Goal: Feedback & Contribution: Leave review/rating

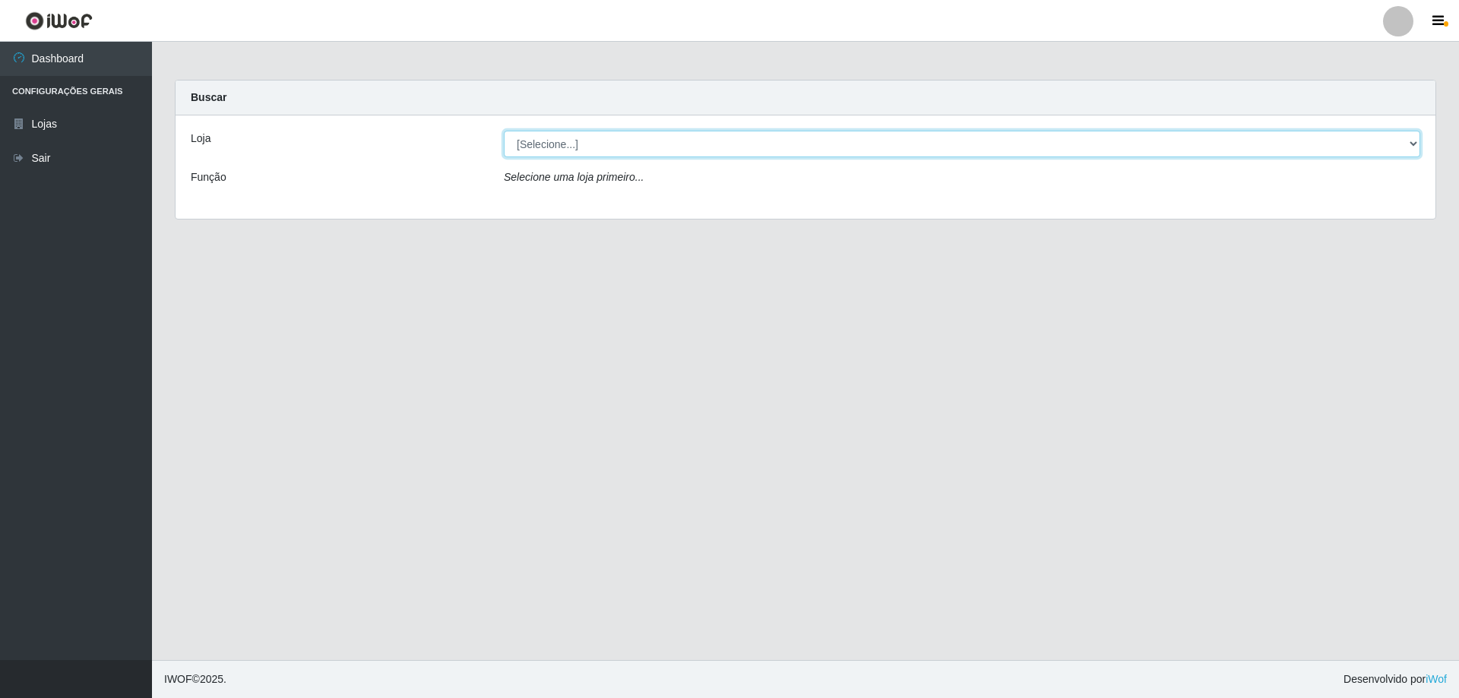
click at [1415, 141] on select "[Selecione...] Extraplus - [GEOGRAPHIC_DATA] 03 - [GEOGRAPHIC_DATA]" at bounding box center [962, 144] width 916 height 27
select select "468"
click at [504, 131] on select "[Selecione...] Extraplus - [GEOGRAPHIC_DATA] 03 - [GEOGRAPHIC_DATA]" at bounding box center [962, 144] width 916 height 27
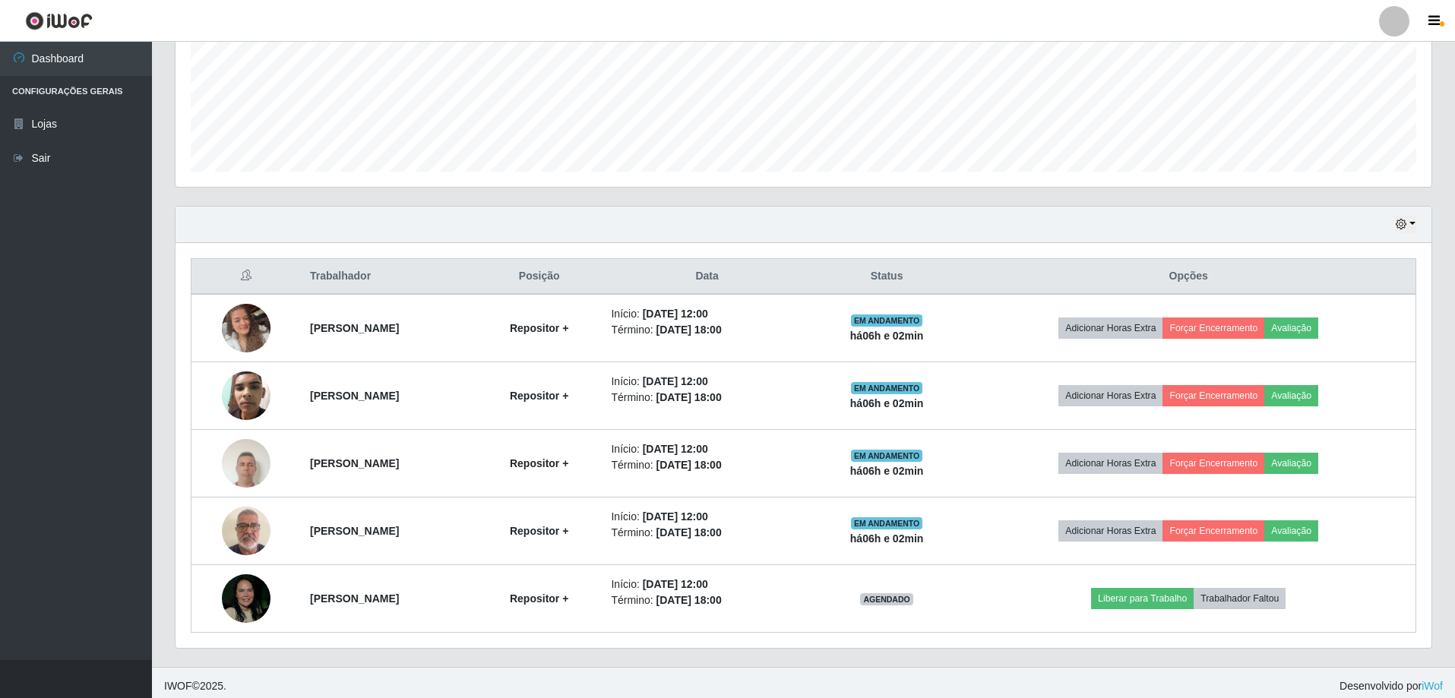
scroll to position [378, 0]
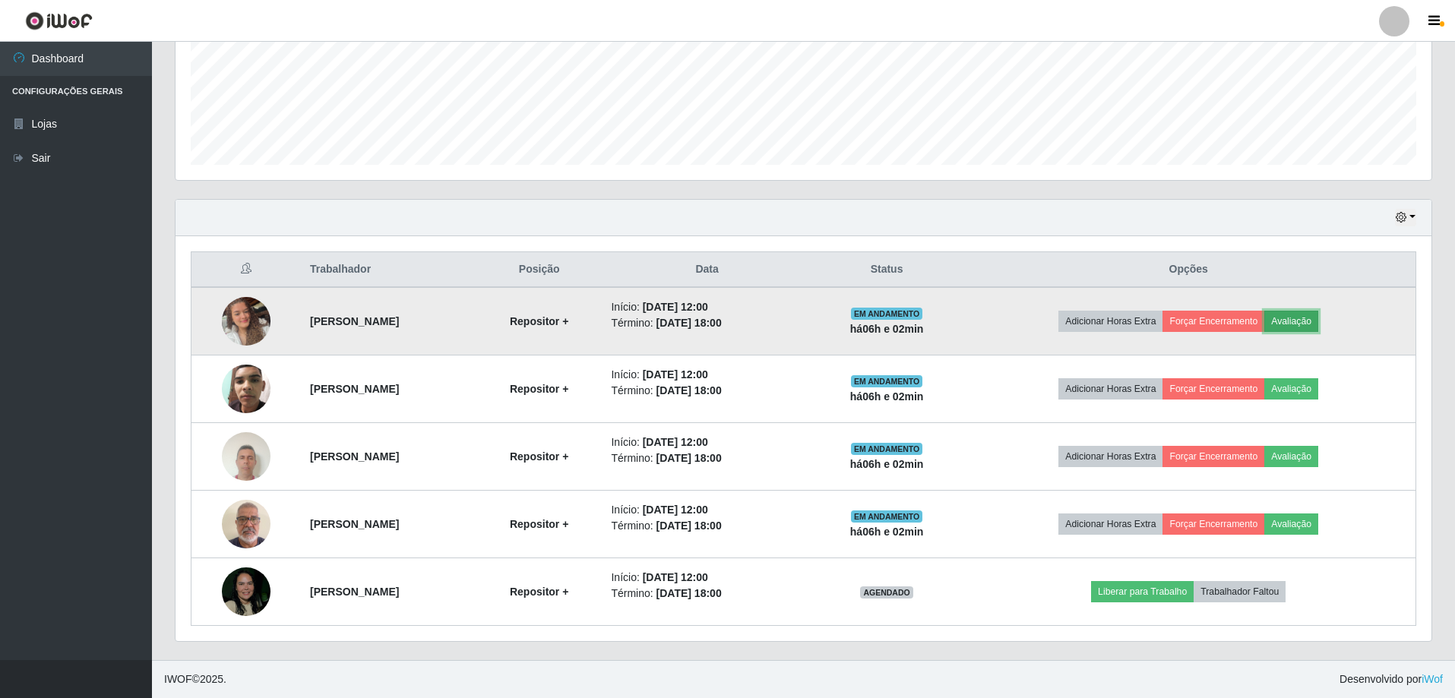
click at [1314, 318] on button "Avaliação" at bounding box center [1291, 321] width 54 height 21
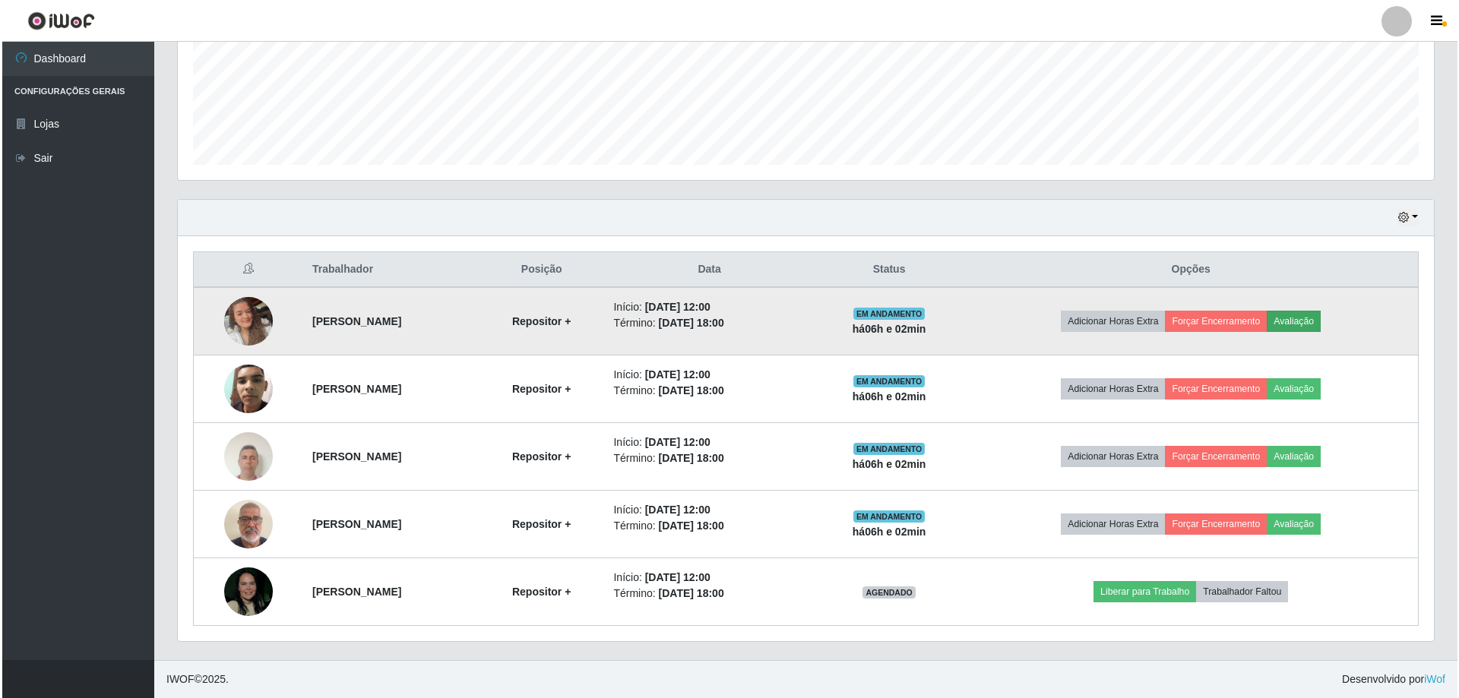
scroll to position [315, 1248]
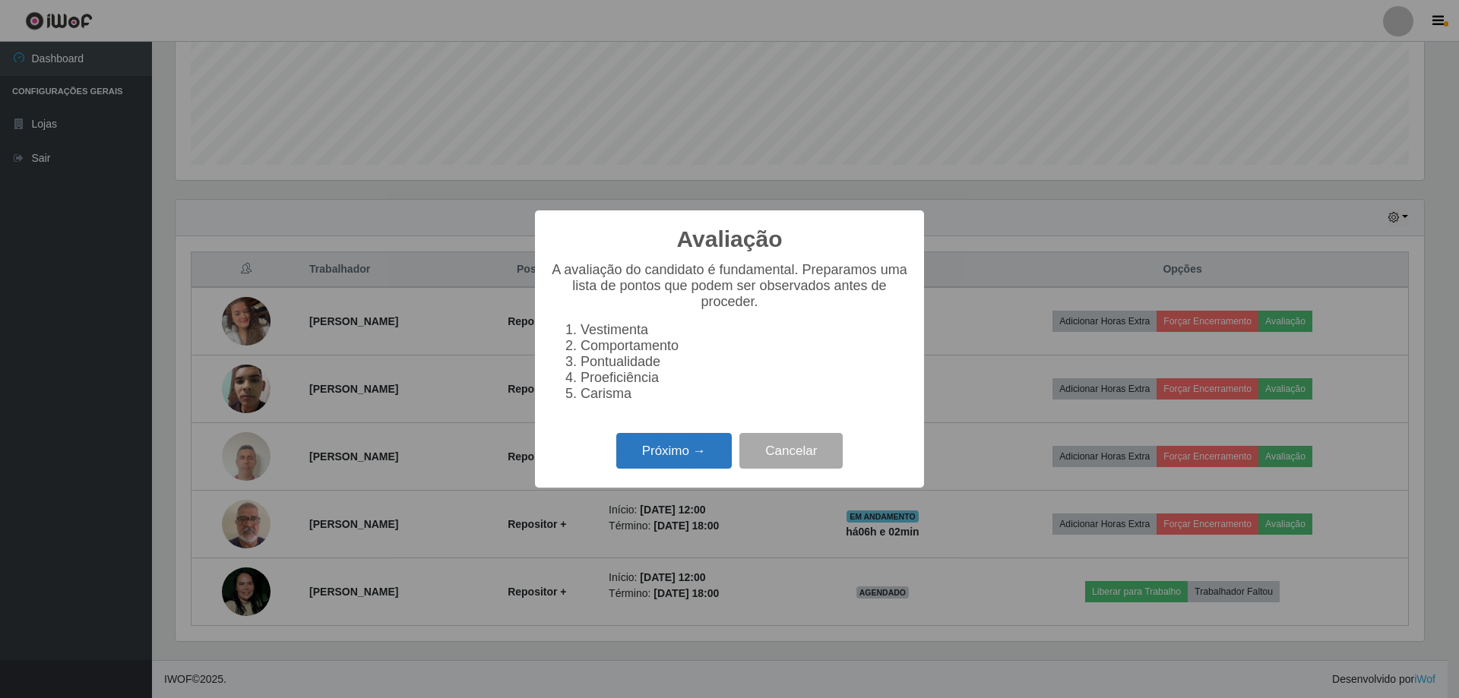
click at [694, 460] on button "Próximo →" at bounding box center [673, 451] width 115 height 36
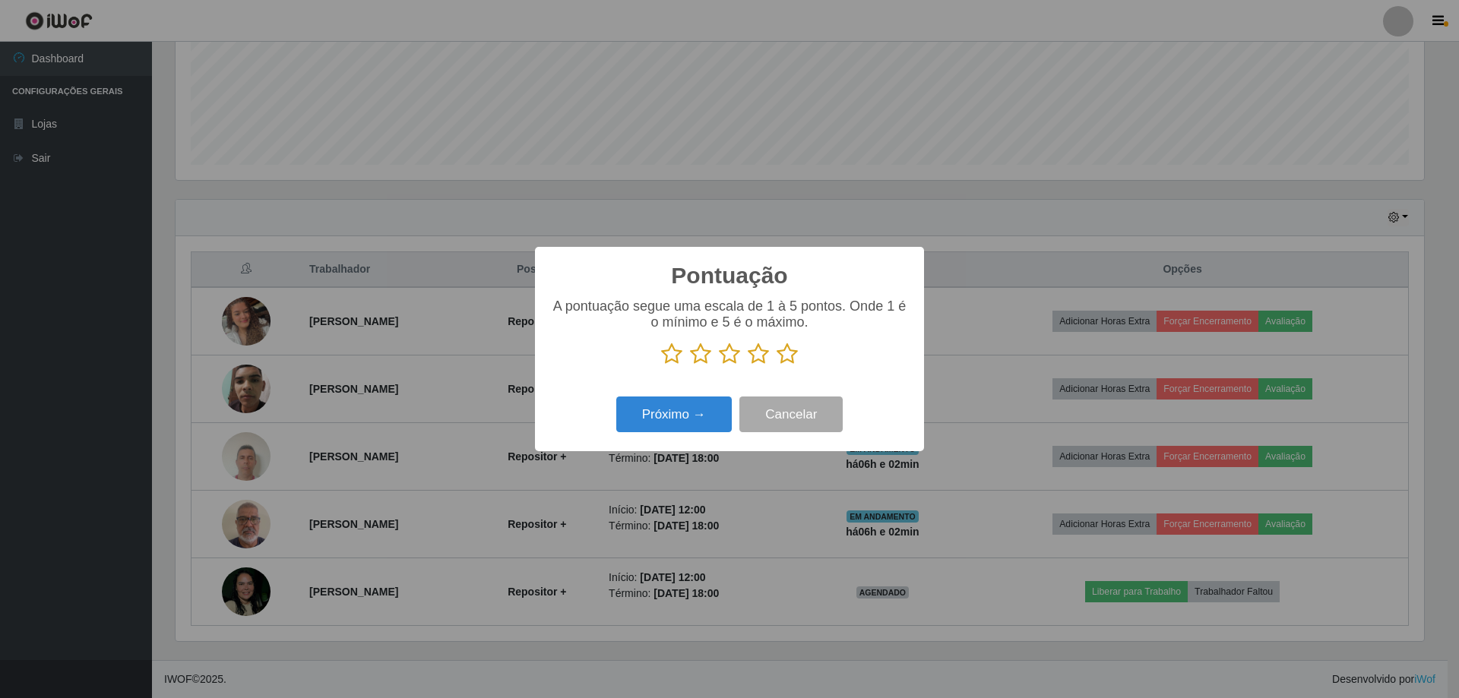
scroll to position [759344, 758411]
click at [791, 355] on icon at bounding box center [786, 354] width 21 height 23
click at [776, 365] on input "radio" at bounding box center [776, 365] width 0 height 0
click at [696, 413] on button "Próximo →" at bounding box center [673, 415] width 115 height 36
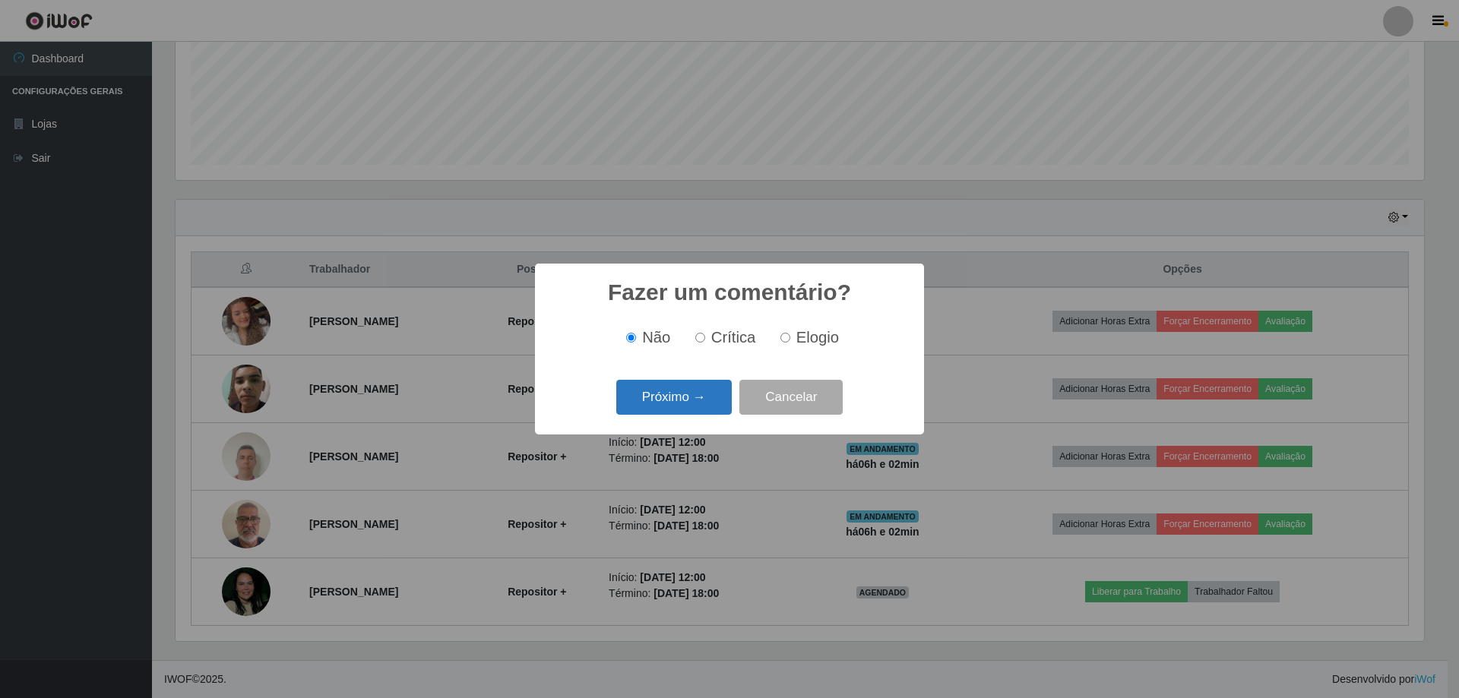
click at [711, 401] on button "Próximo →" at bounding box center [673, 398] width 115 height 36
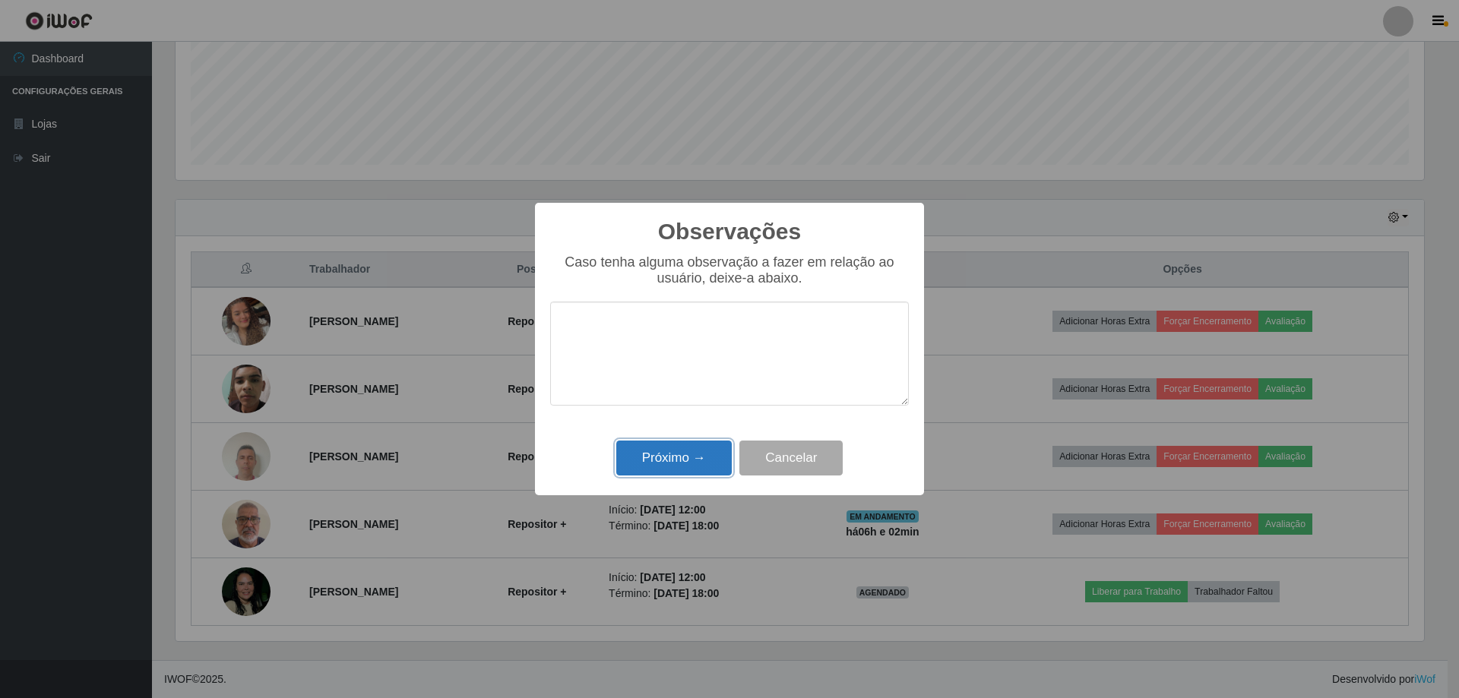
click at [677, 458] on button "Próximo →" at bounding box center [673, 459] width 115 height 36
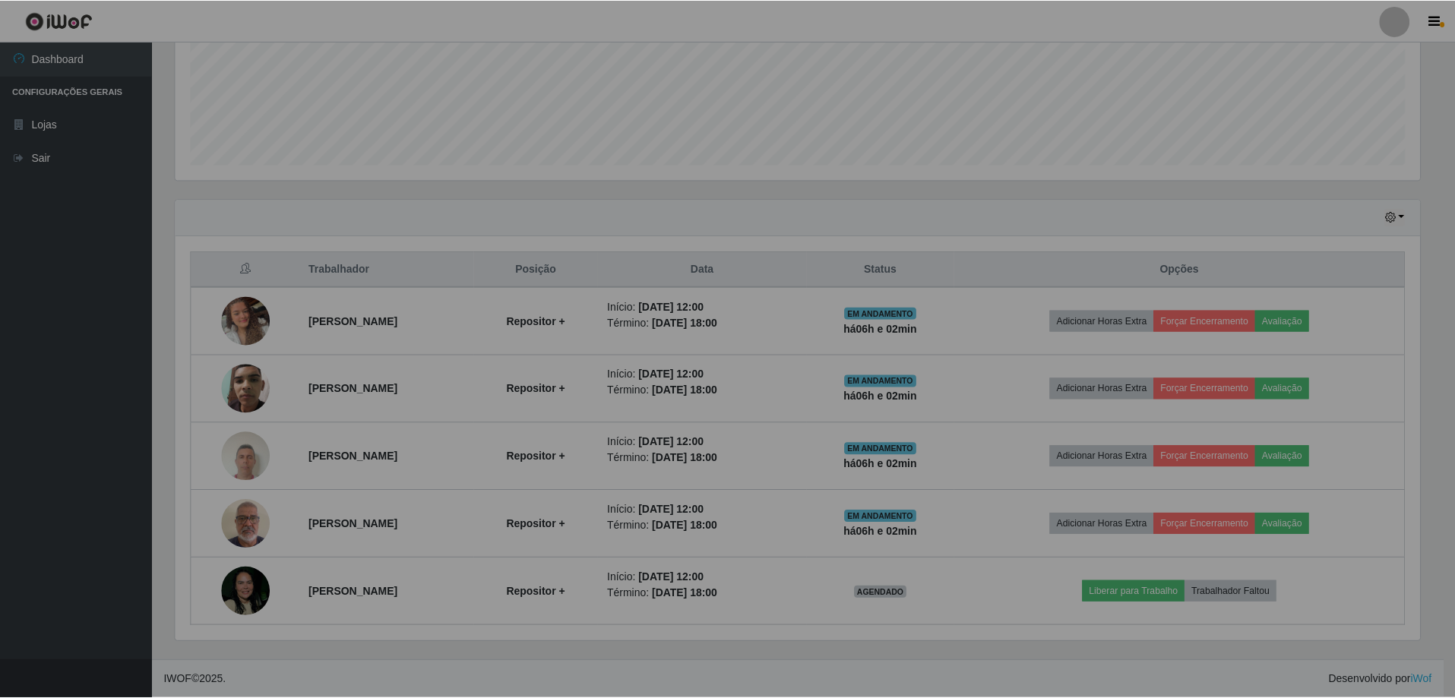
scroll to position [315, 1256]
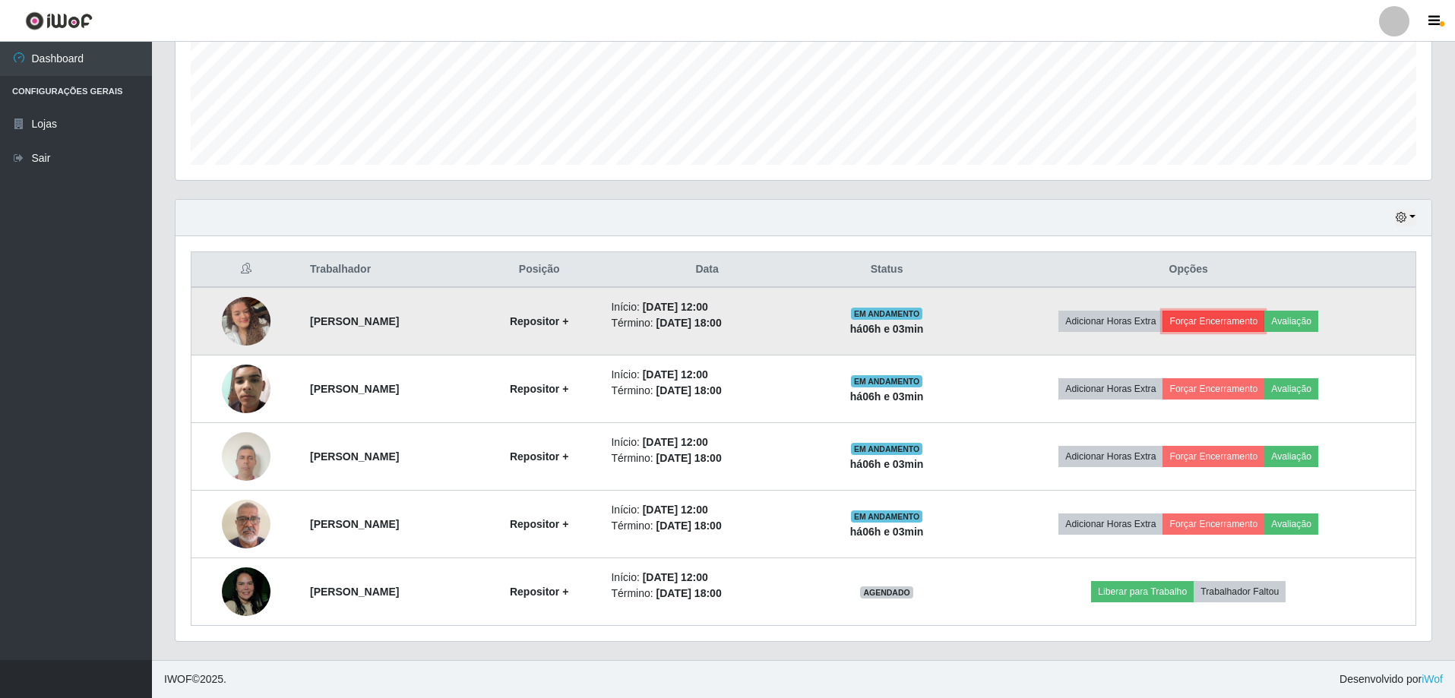
click at [1234, 316] on button "Forçar Encerramento" at bounding box center [1213, 321] width 102 height 21
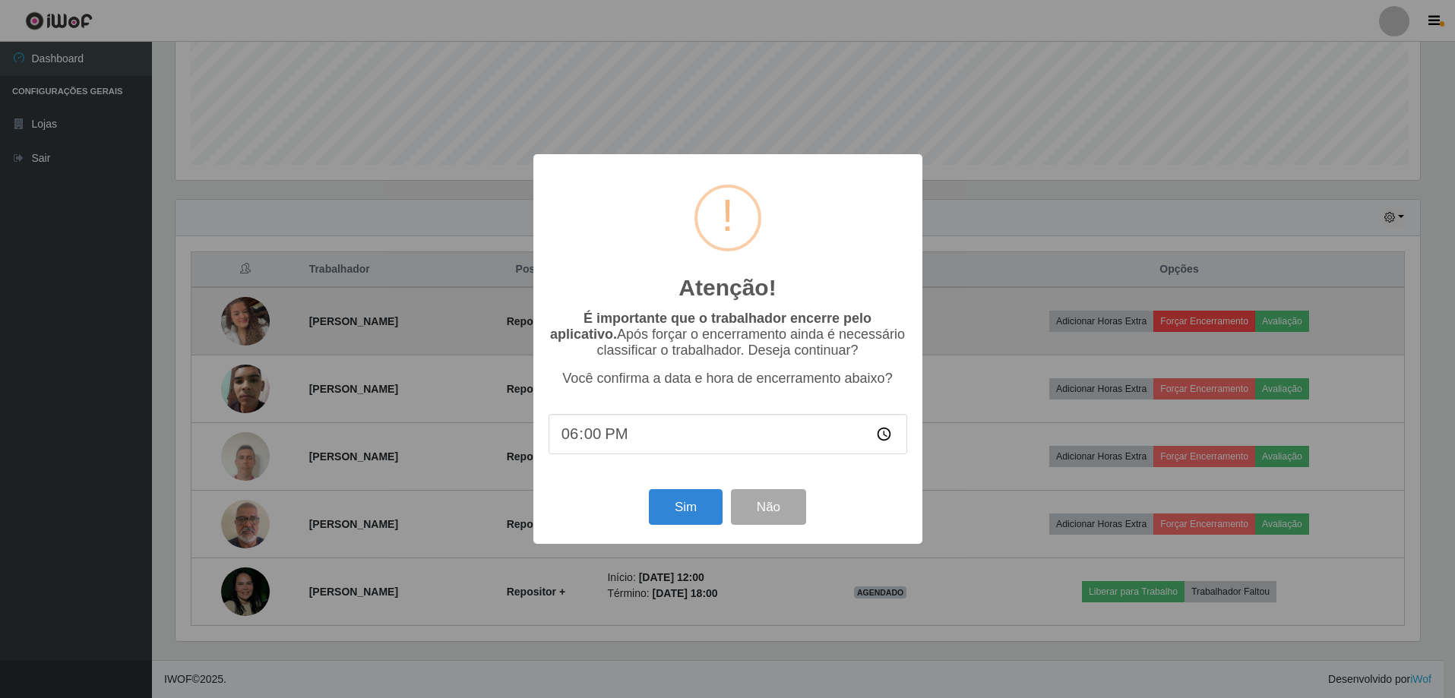
scroll to position [315, 1248]
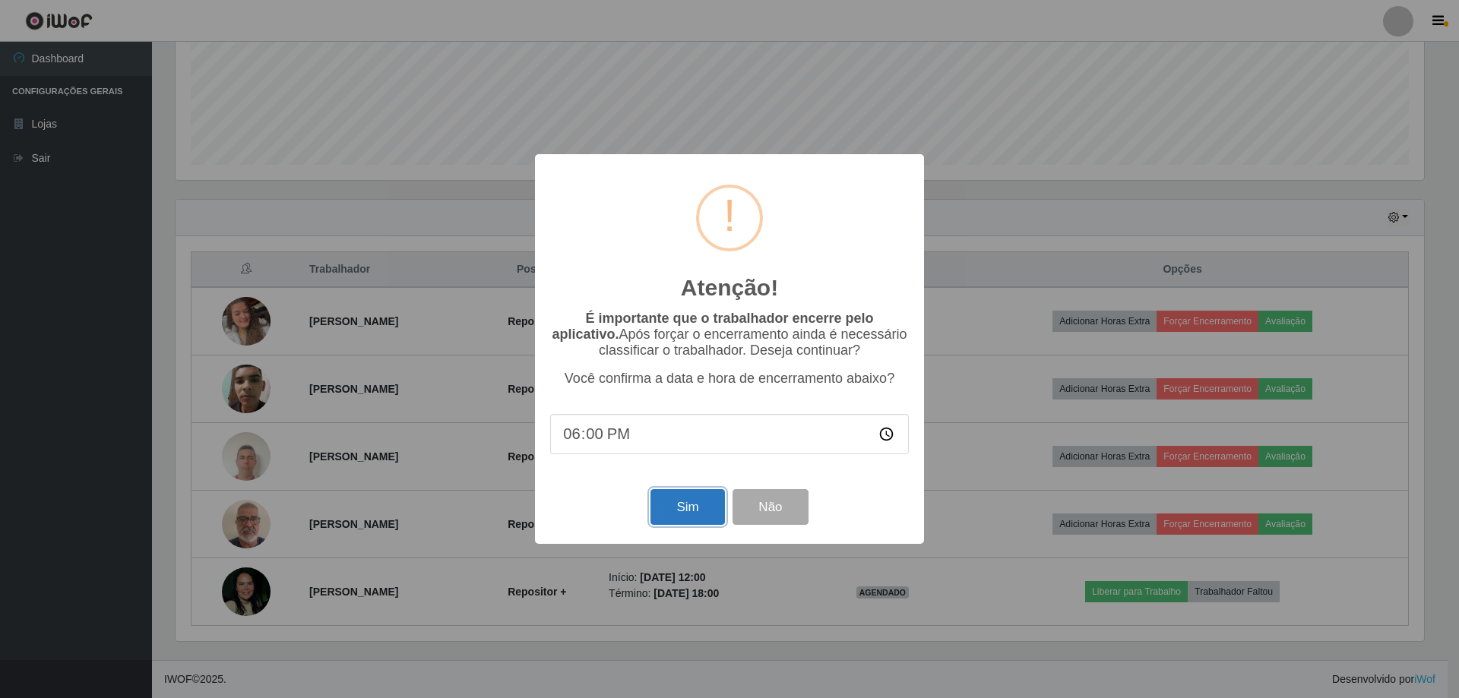
click at [715, 504] on button "Sim" at bounding box center [687, 507] width 74 height 36
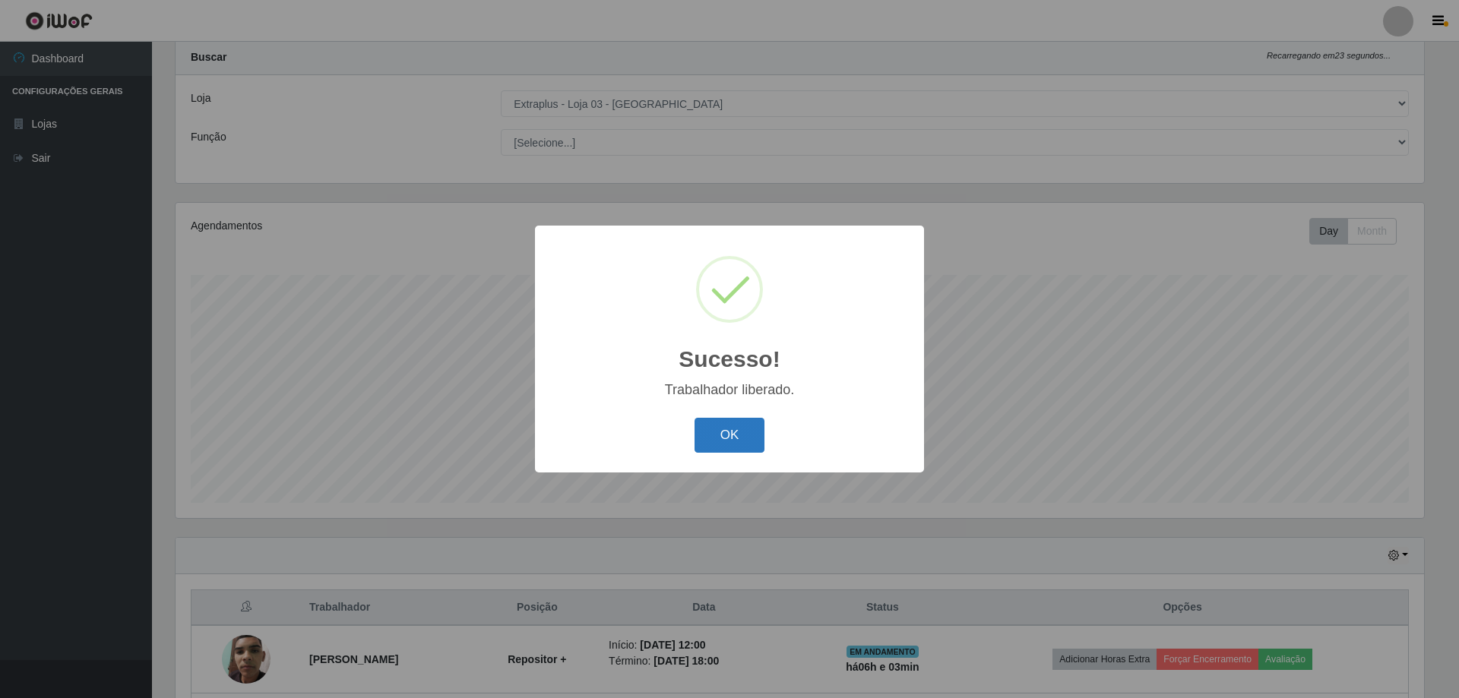
click at [744, 435] on button "OK" at bounding box center [729, 436] width 71 height 36
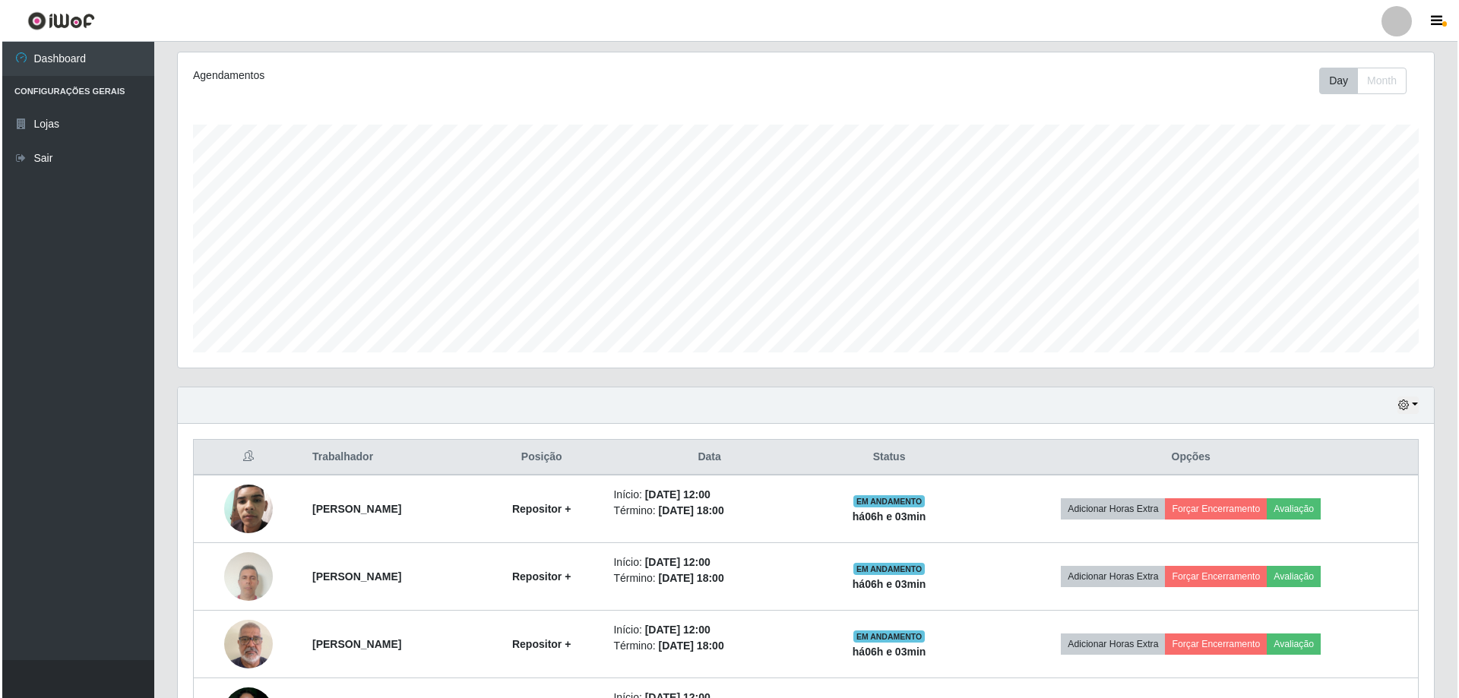
scroll to position [311, 0]
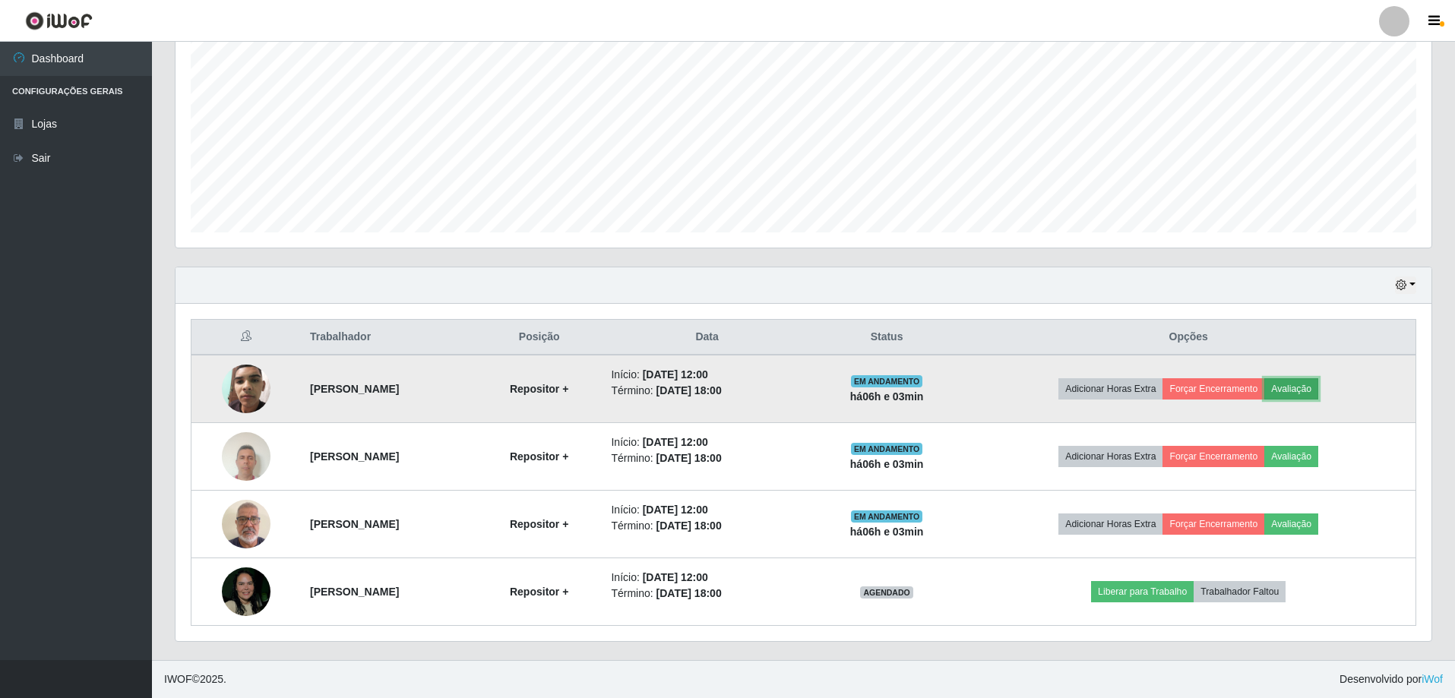
click at [1309, 387] on button "Avaliação" at bounding box center [1291, 388] width 54 height 21
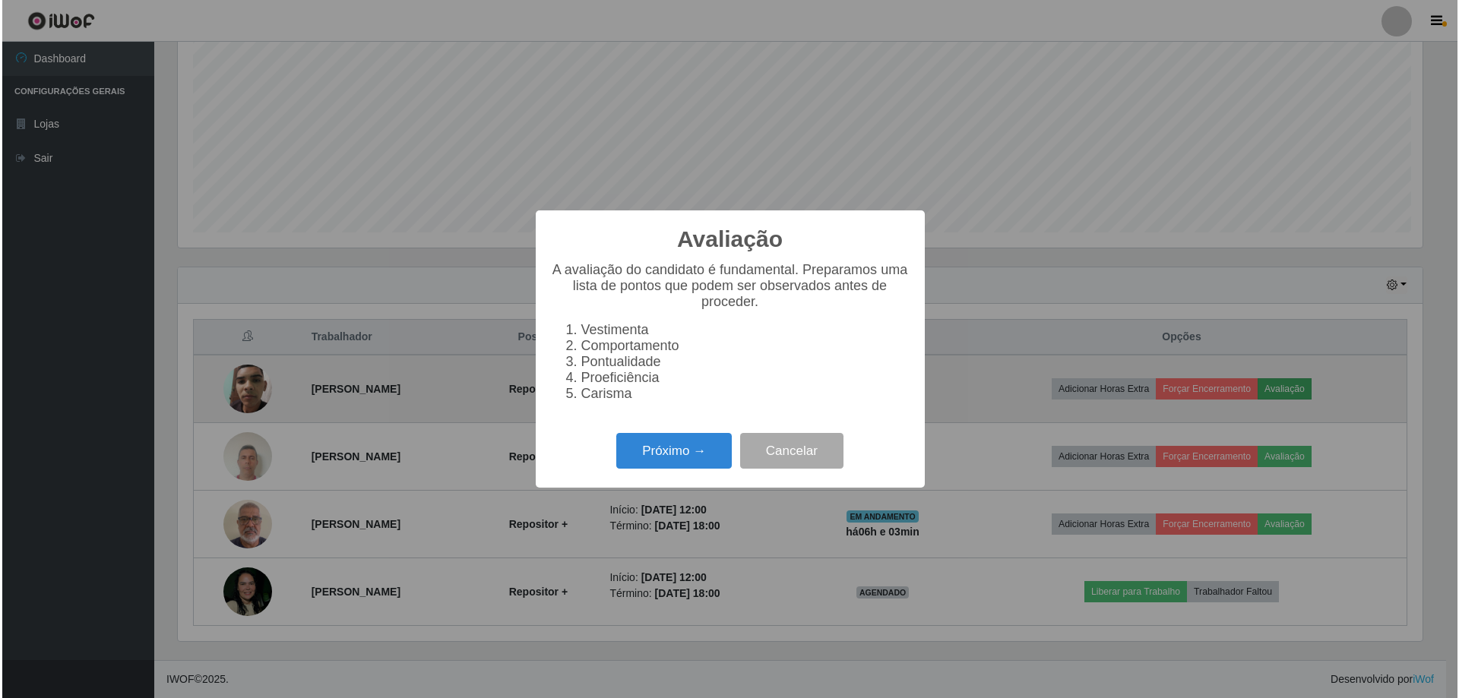
scroll to position [315, 1248]
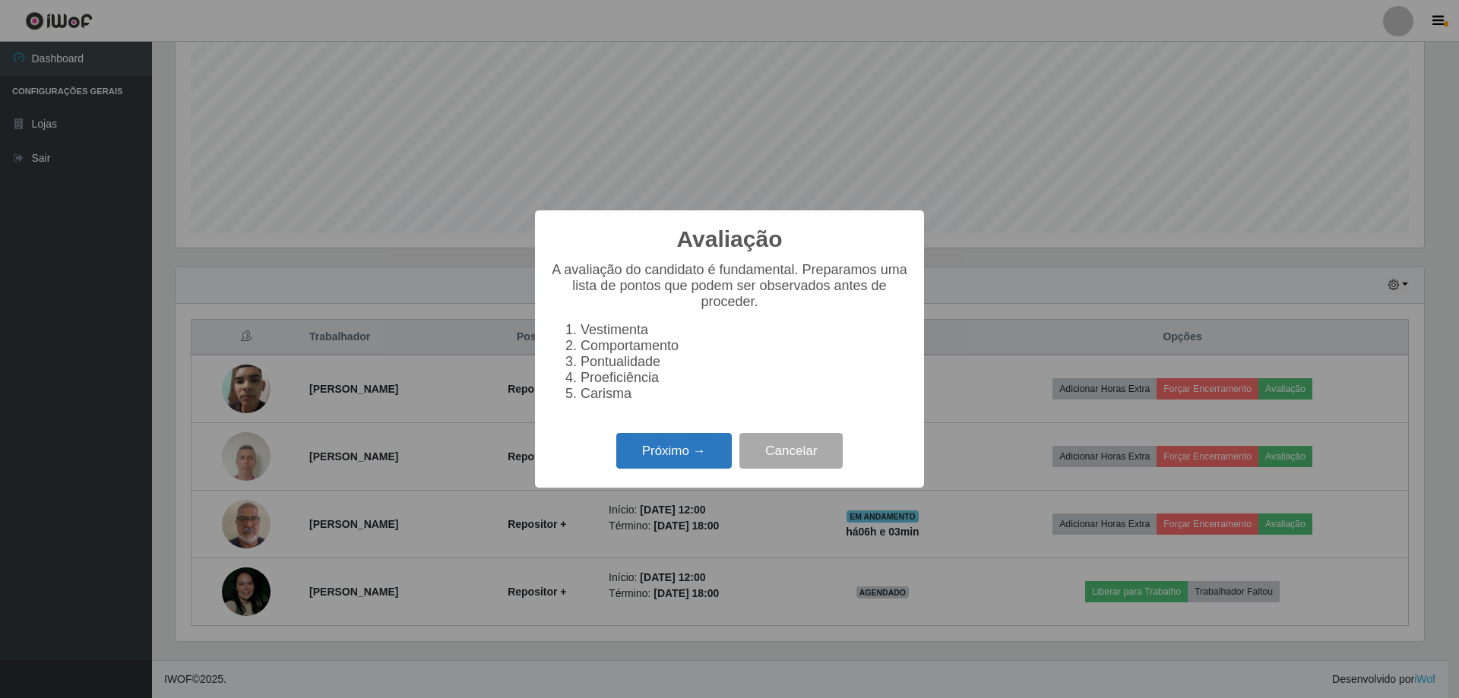
click at [697, 468] on button "Próximo →" at bounding box center [673, 451] width 115 height 36
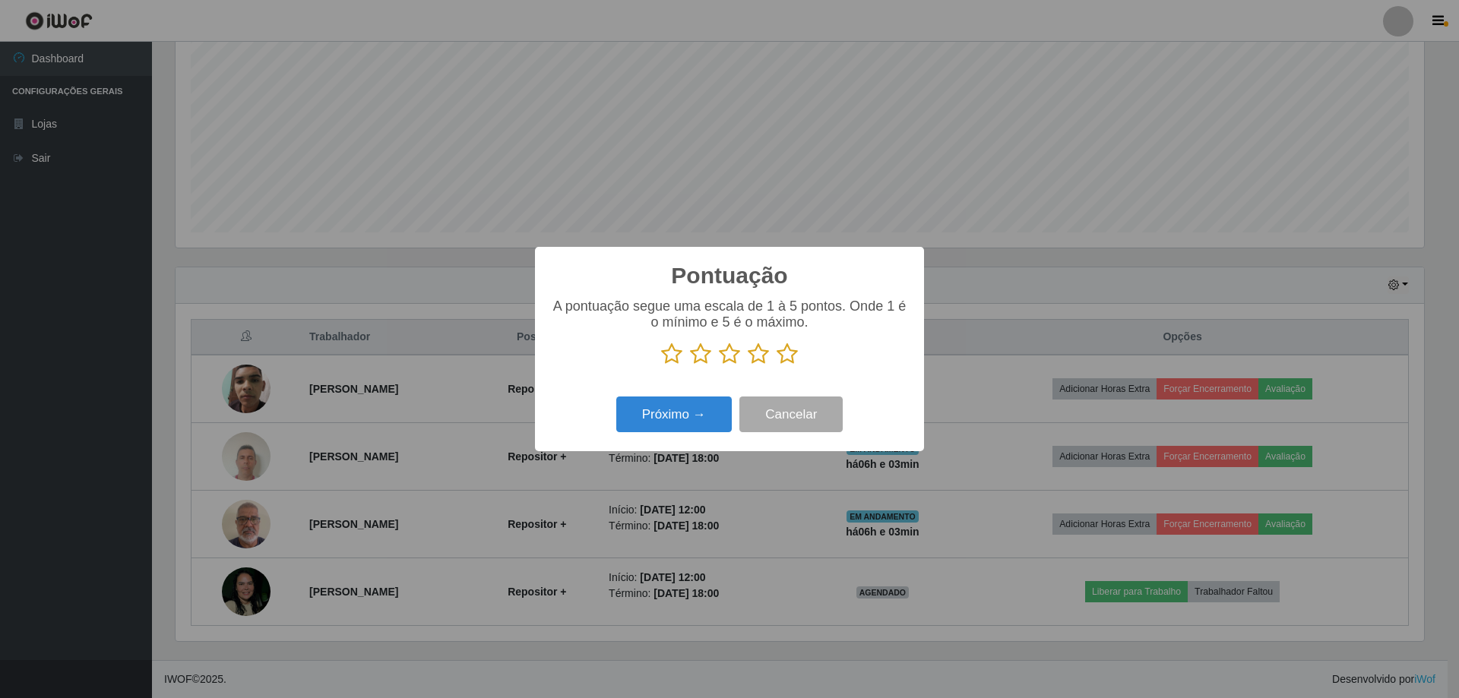
scroll to position [759344, 758411]
click at [792, 353] on icon at bounding box center [786, 354] width 21 height 23
click at [776, 365] on input "radio" at bounding box center [776, 365] width 0 height 0
click at [706, 416] on button "Próximo →" at bounding box center [673, 415] width 115 height 36
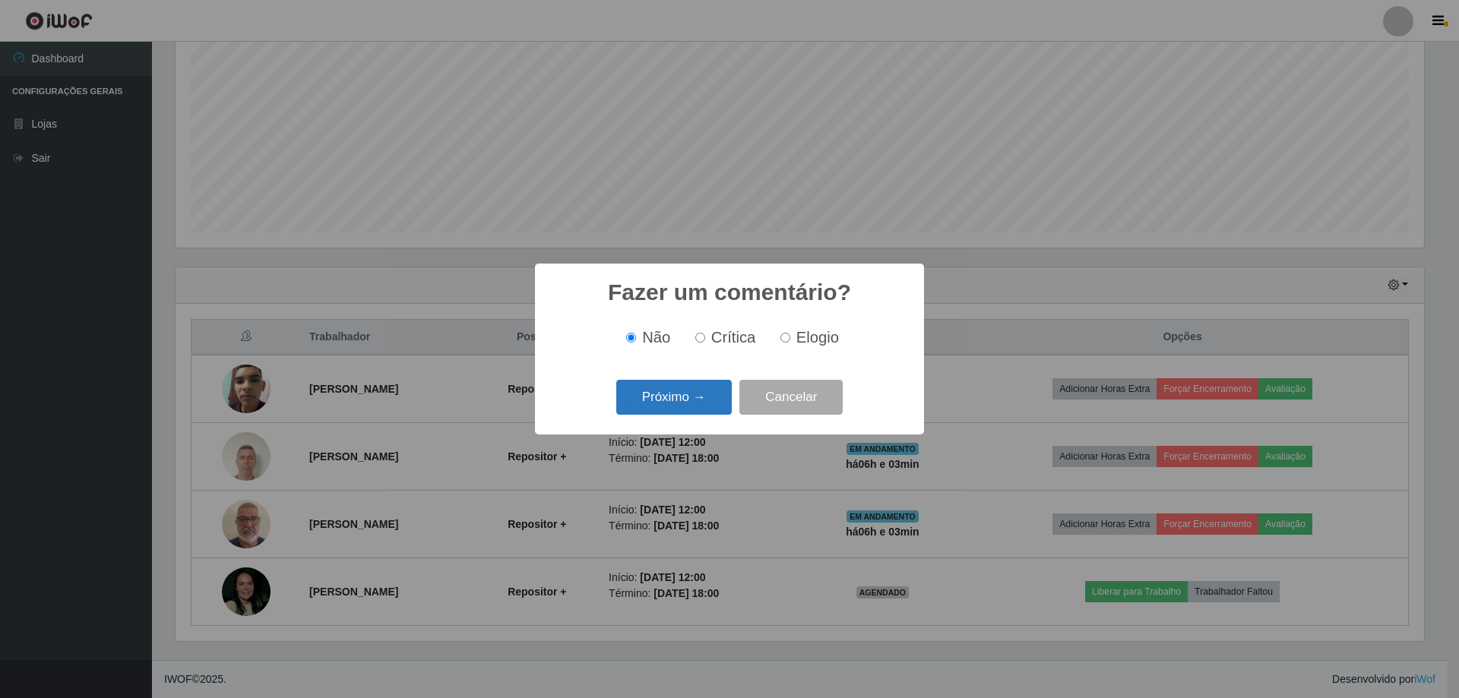
click at [706, 406] on button "Próximo →" at bounding box center [673, 398] width 115 height 36
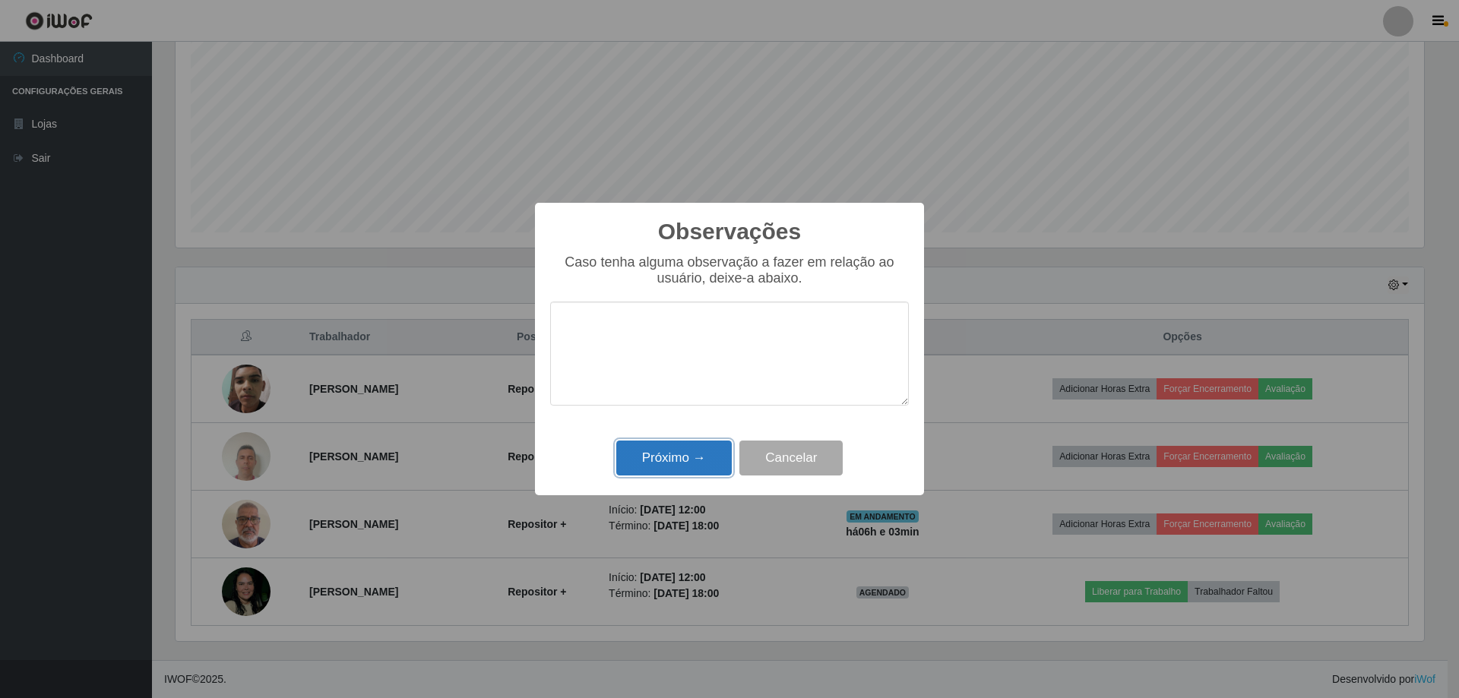
click at [690, 458] on button "Próximo →" at bounding box center [673, 459] width 115 height 36
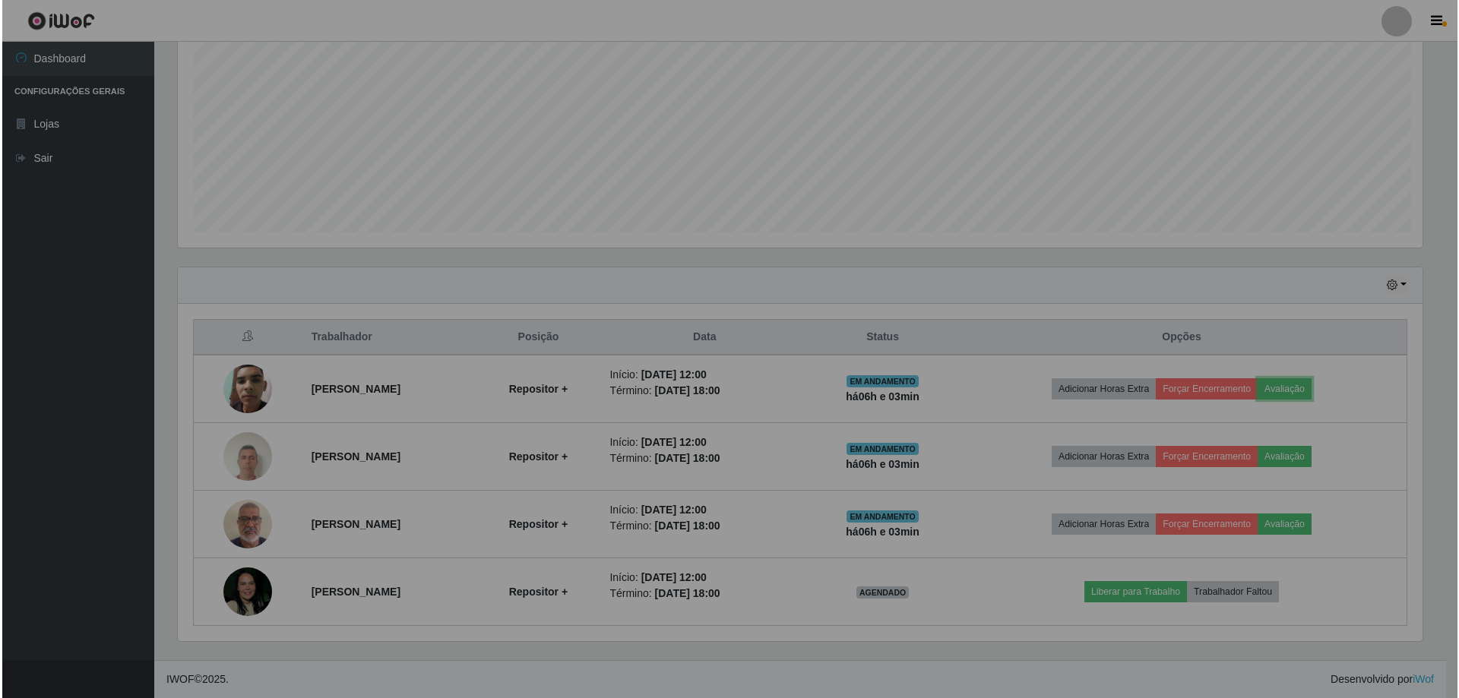
scroll to position [315, 1256]
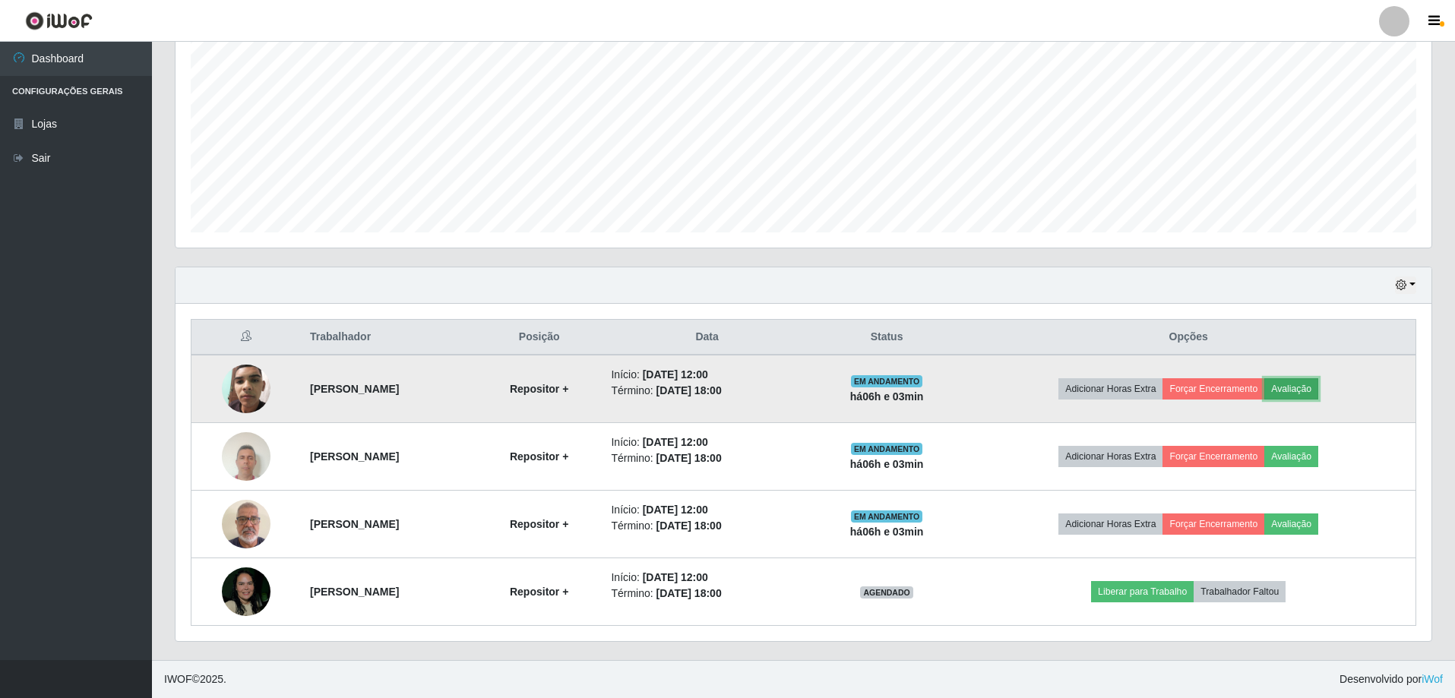
click at [1318, 391] on button "Avaliação" at bounding box center [1291, 388] width 54 height 21
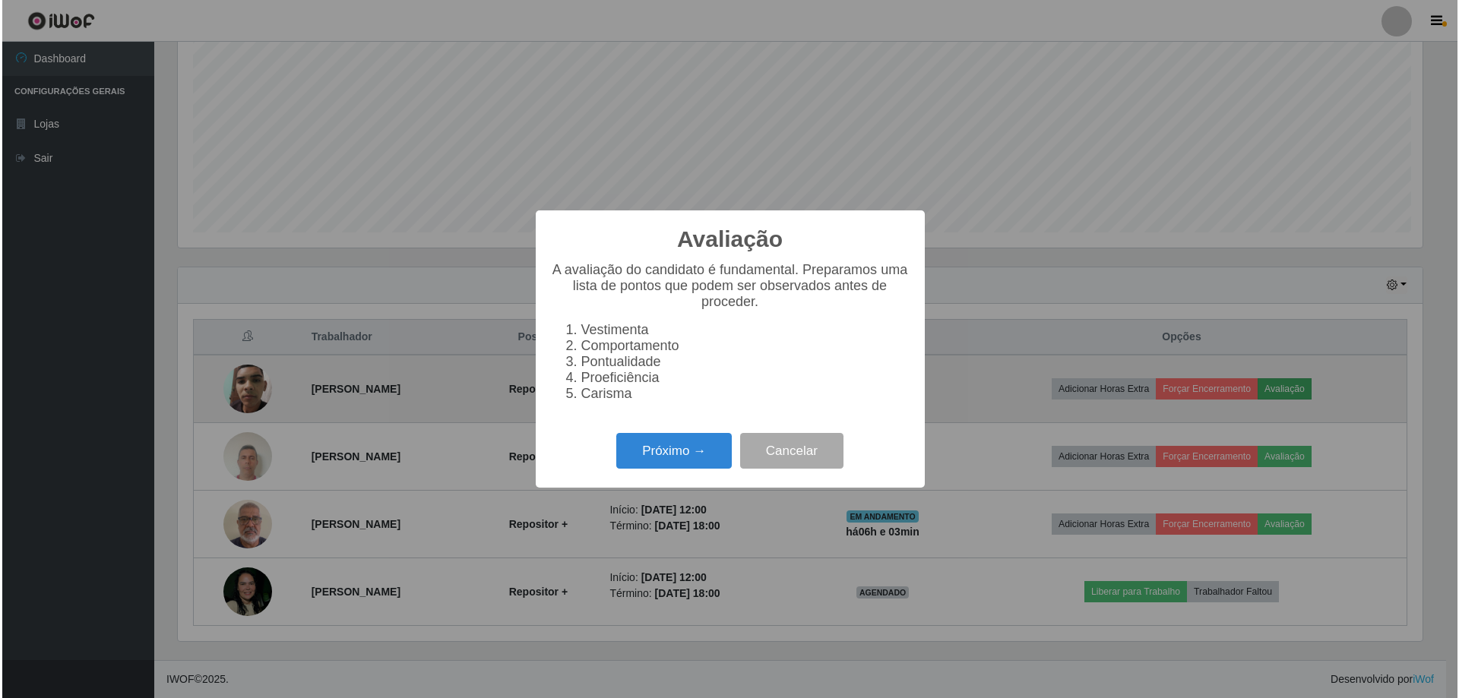
scroll to position [315, 1248]
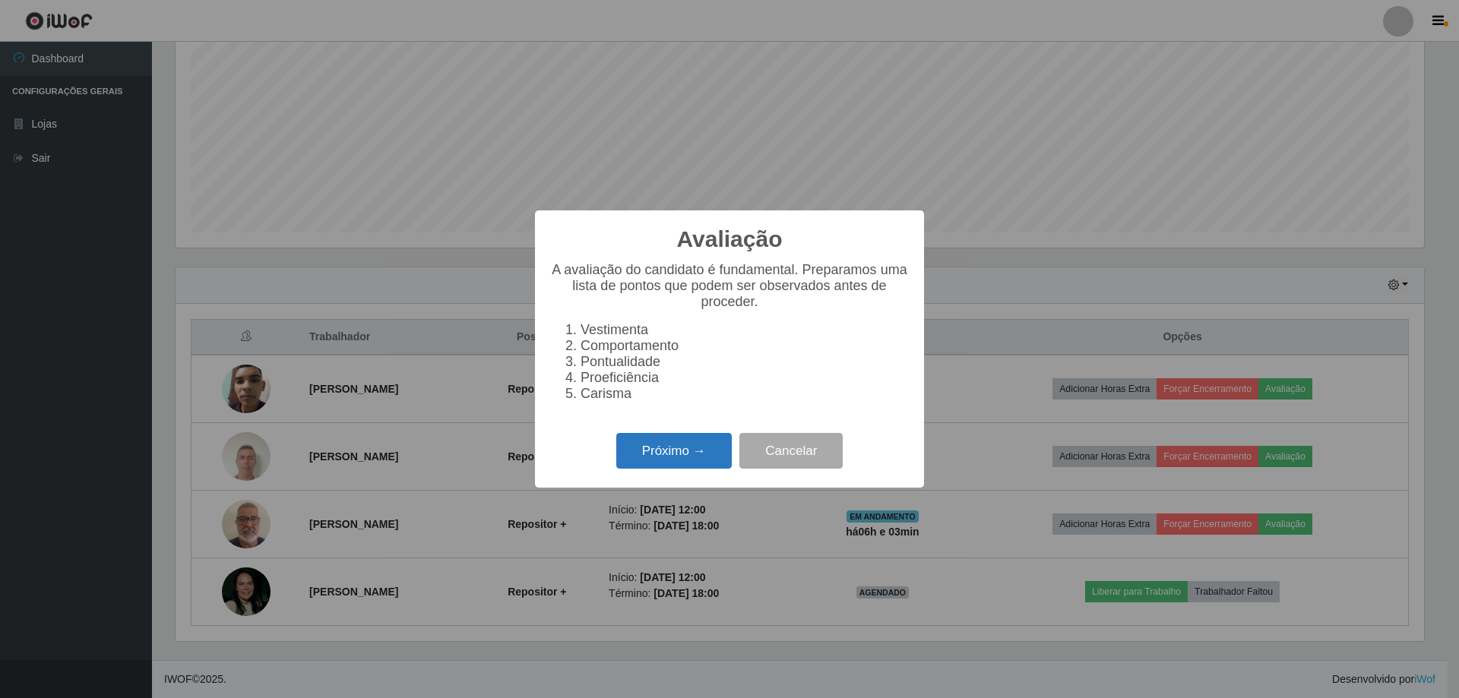
click at [670, 455] on button "Próximo →" at bounding box center [673, 451] width 115 height 36
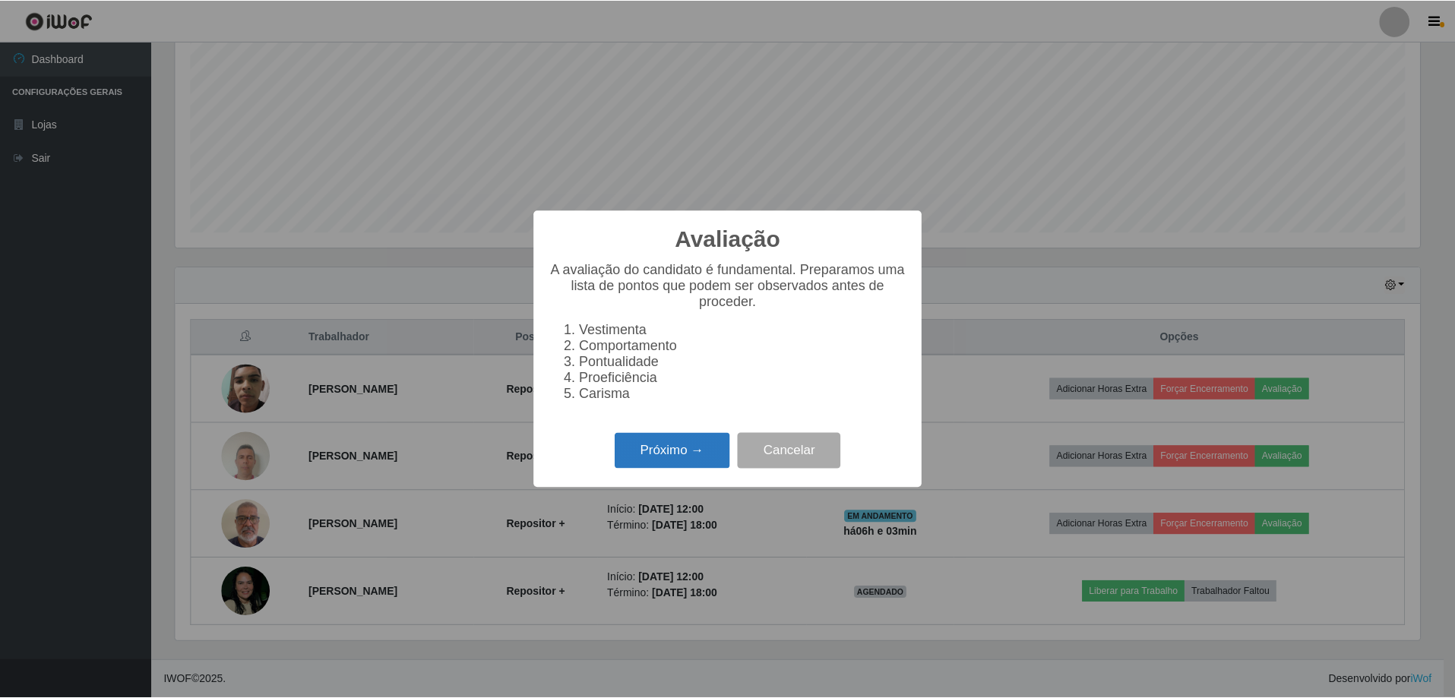
scroll to position [759344, 758411]
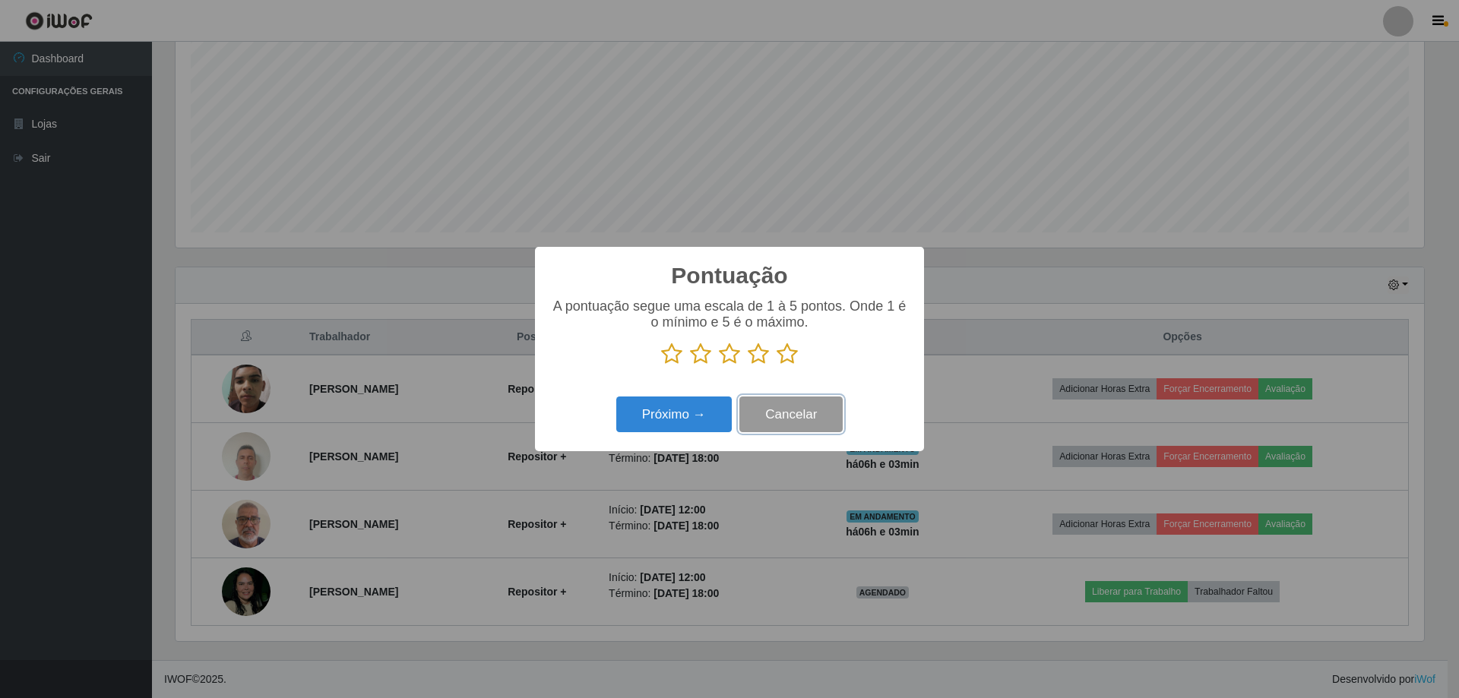
click at [775, 418] on button "Cancelar" at bounding box center [790, 415] width 103 height 36
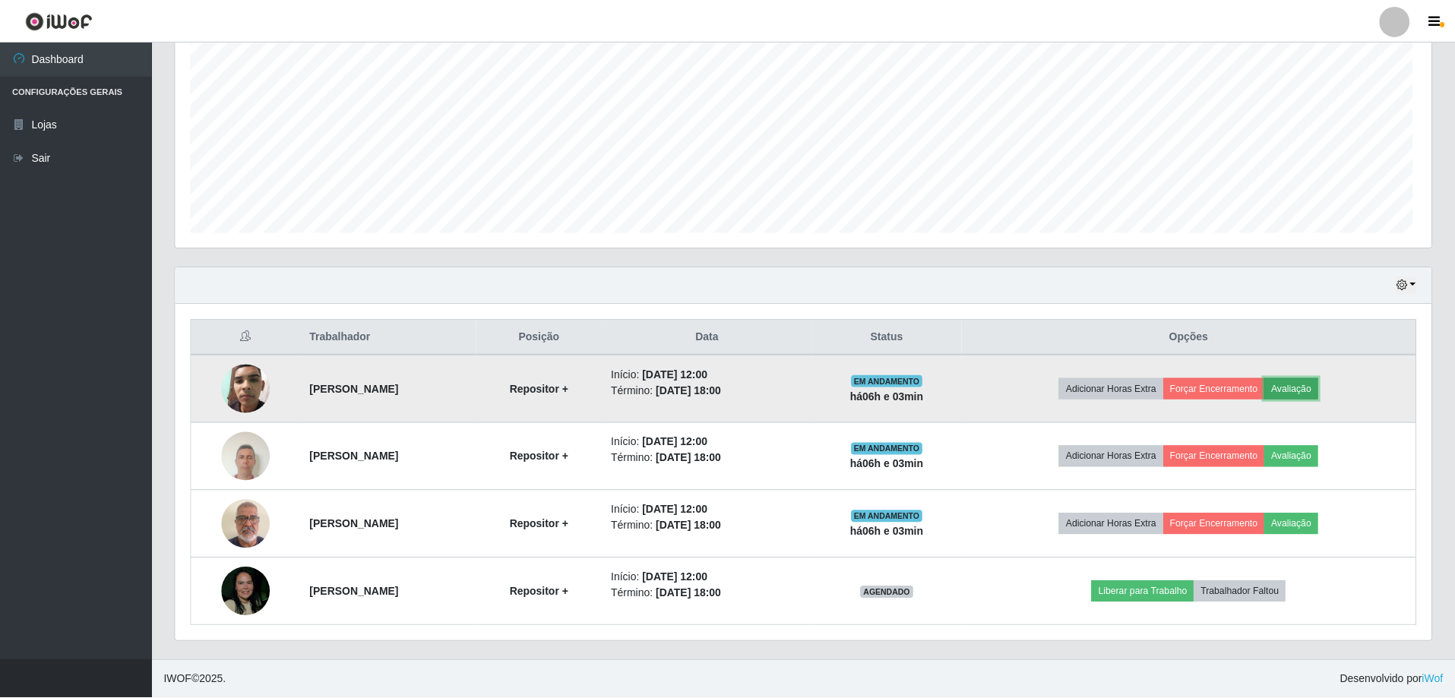
scroll to position [0, 0]
click at [1228, 394] on button "Forçar Encerramento" at bounding box center [1213, 388] width 102 height 21
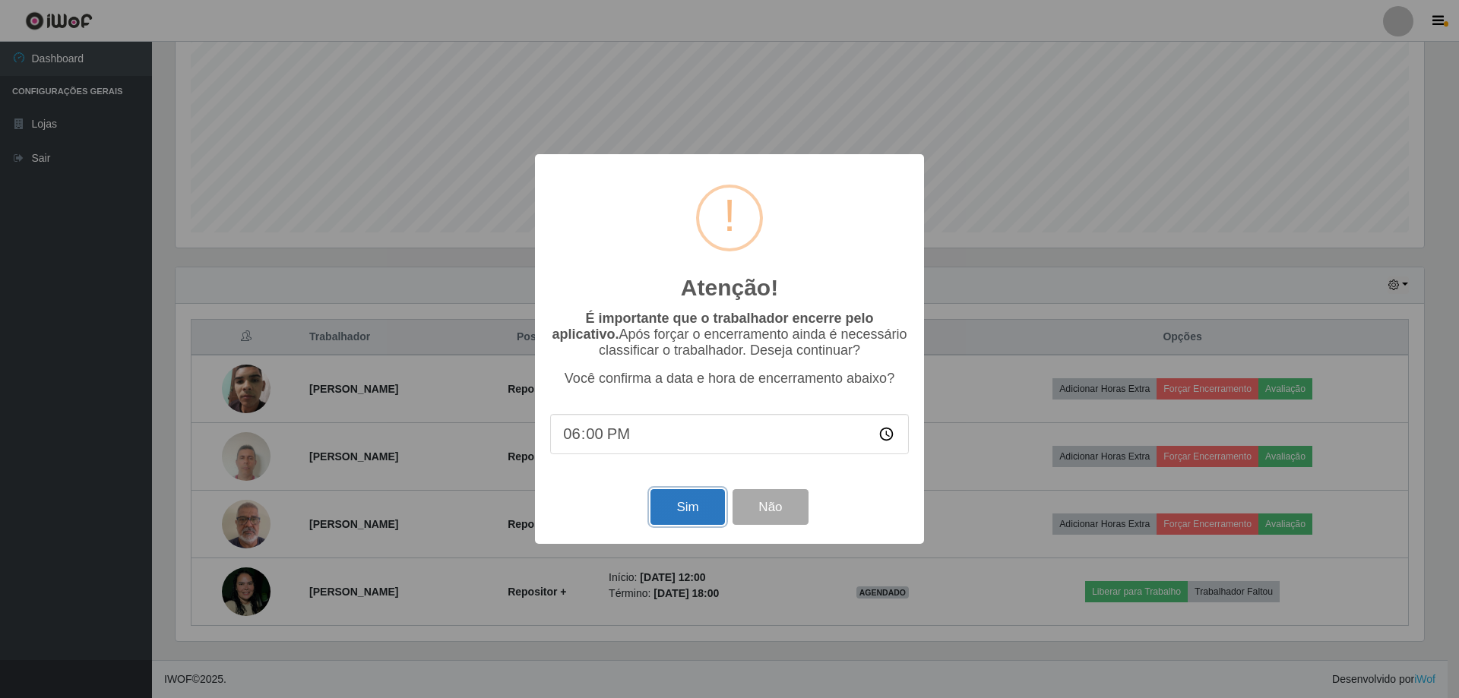
drag, startPoint x: 689, startPoint y: 511, endPoint x: 711, endPoint y: 506, distance: 22.7
click at [691, 512] on button "Sim" at bounding box center [687, 507] width 74 height 36
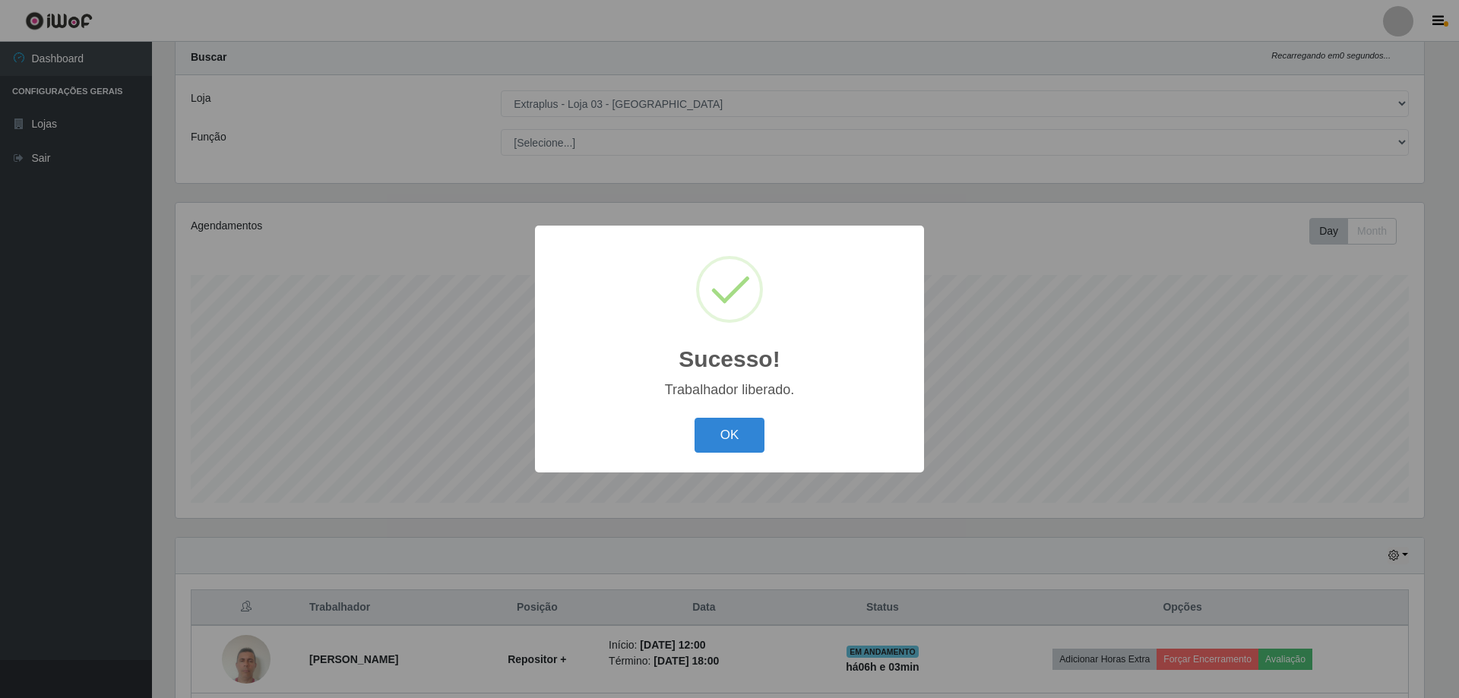
click at [739, 440] on button "OK" at bounding box center [729, 436] width 71 height 36
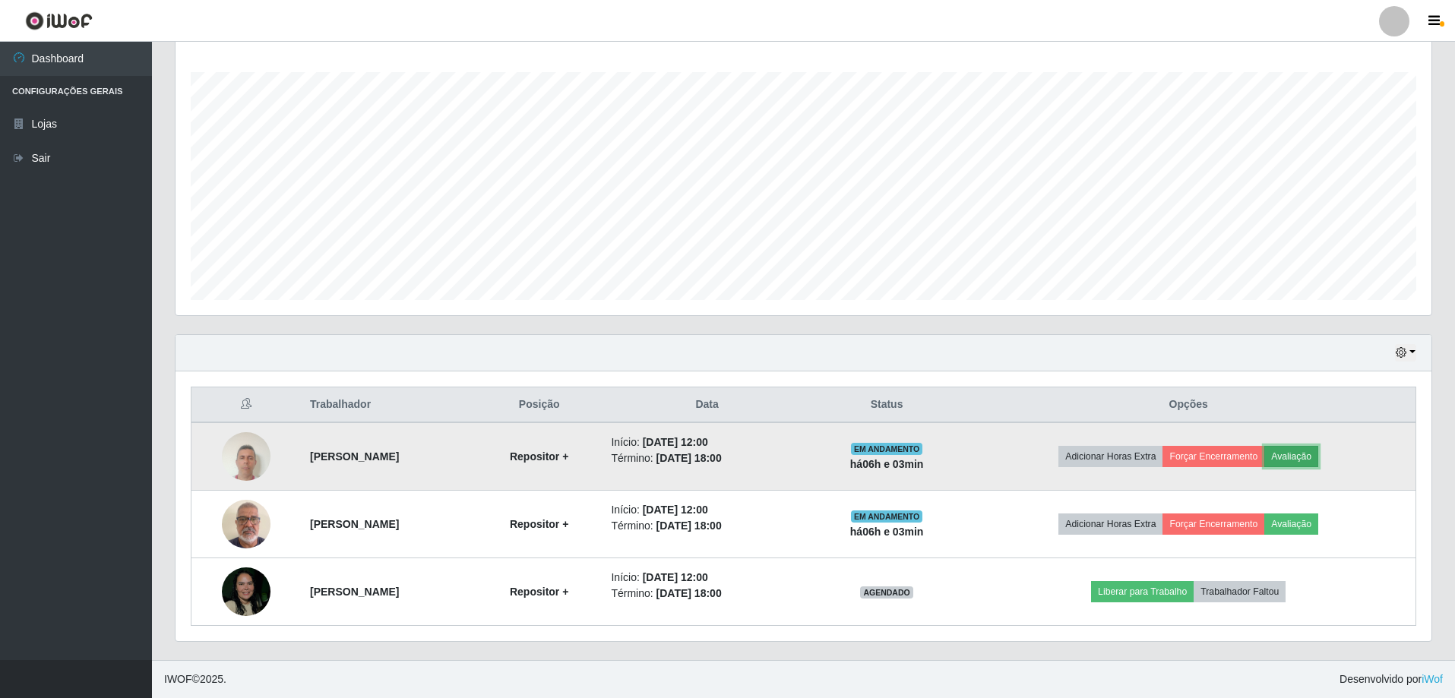
click at [1310, 457] on button "Avaliação" at bounding box center [1291, 456] width 54 height 21
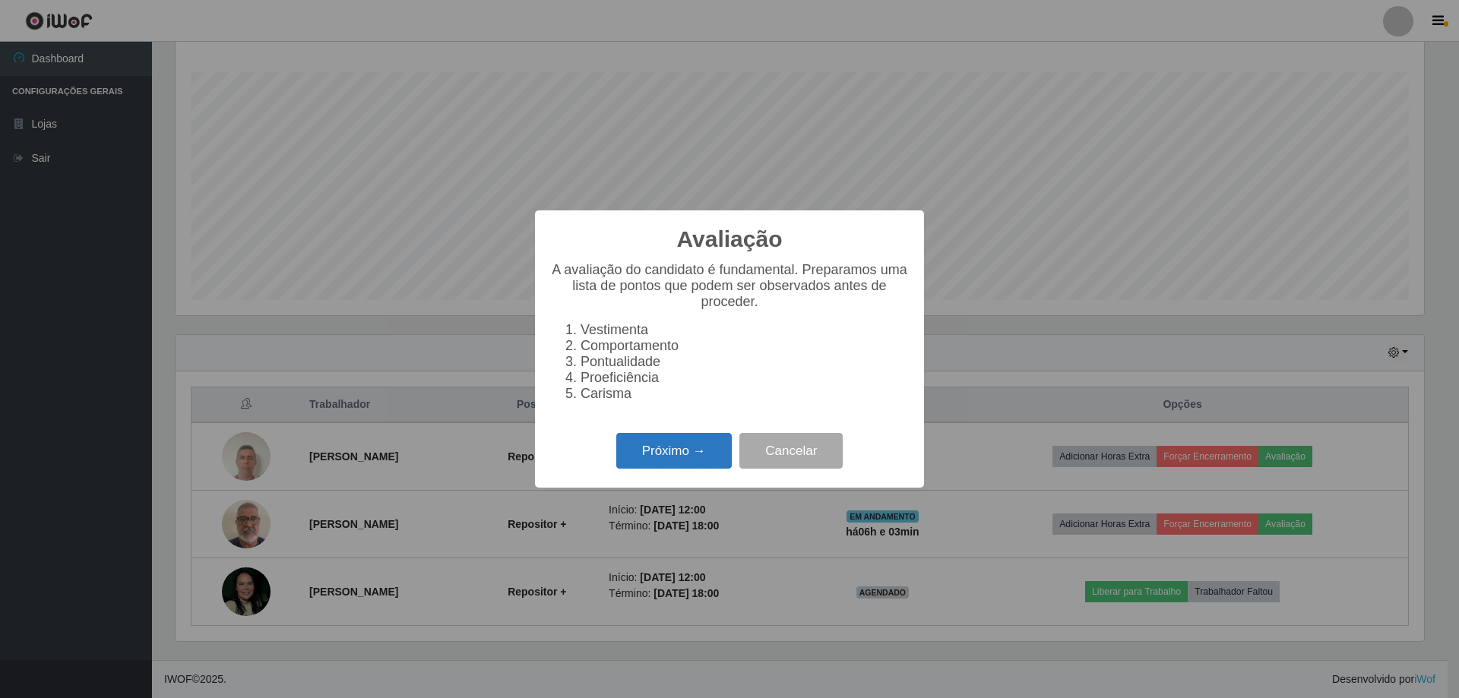
click at [684, 460] on button "Próximo →" at bounding box center [673, 451] width 115 height 36
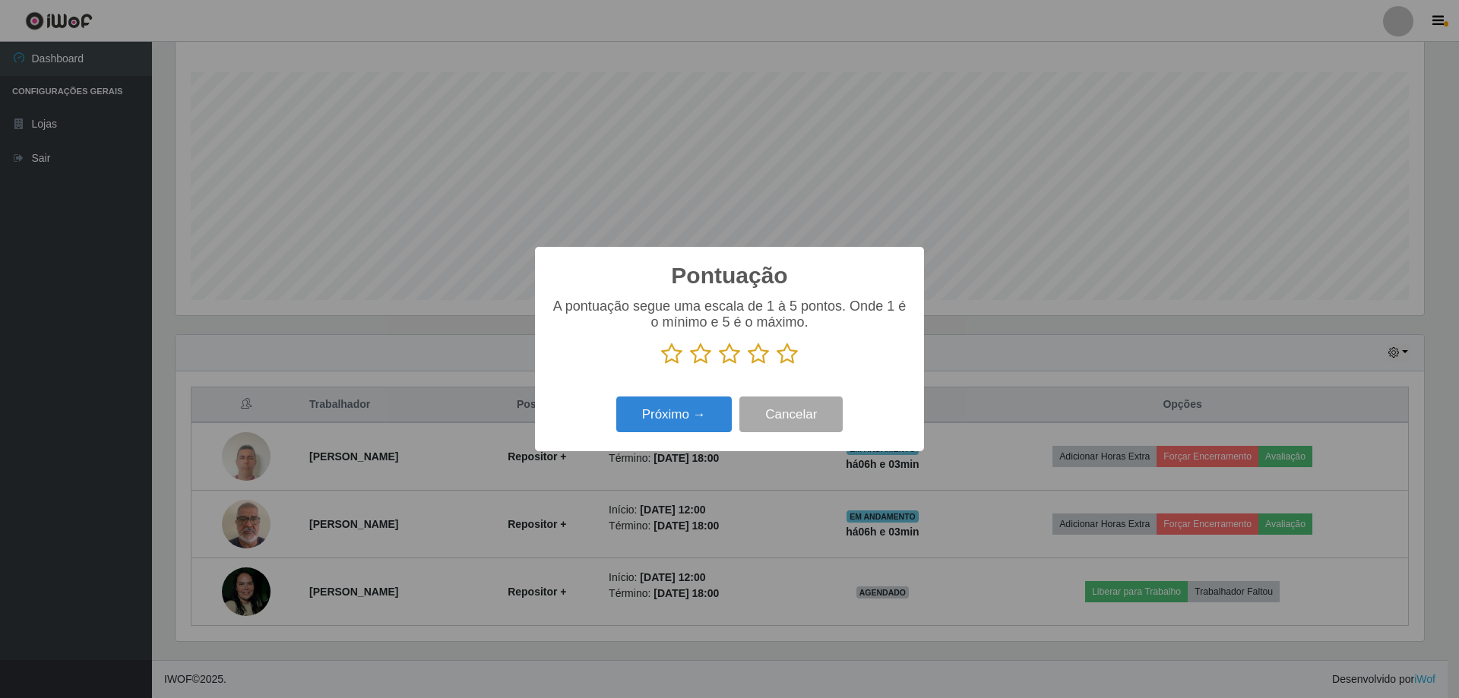
click at [786, 356] on icon at bounding box center [786, 354] width 21 height 23
click at [776, 365] on input "radio" at bounding box center [776, 365] width 0 height 0
click at [690, 415] on button "Próximo →" at bounding box center [673, 415] width 115 height 36
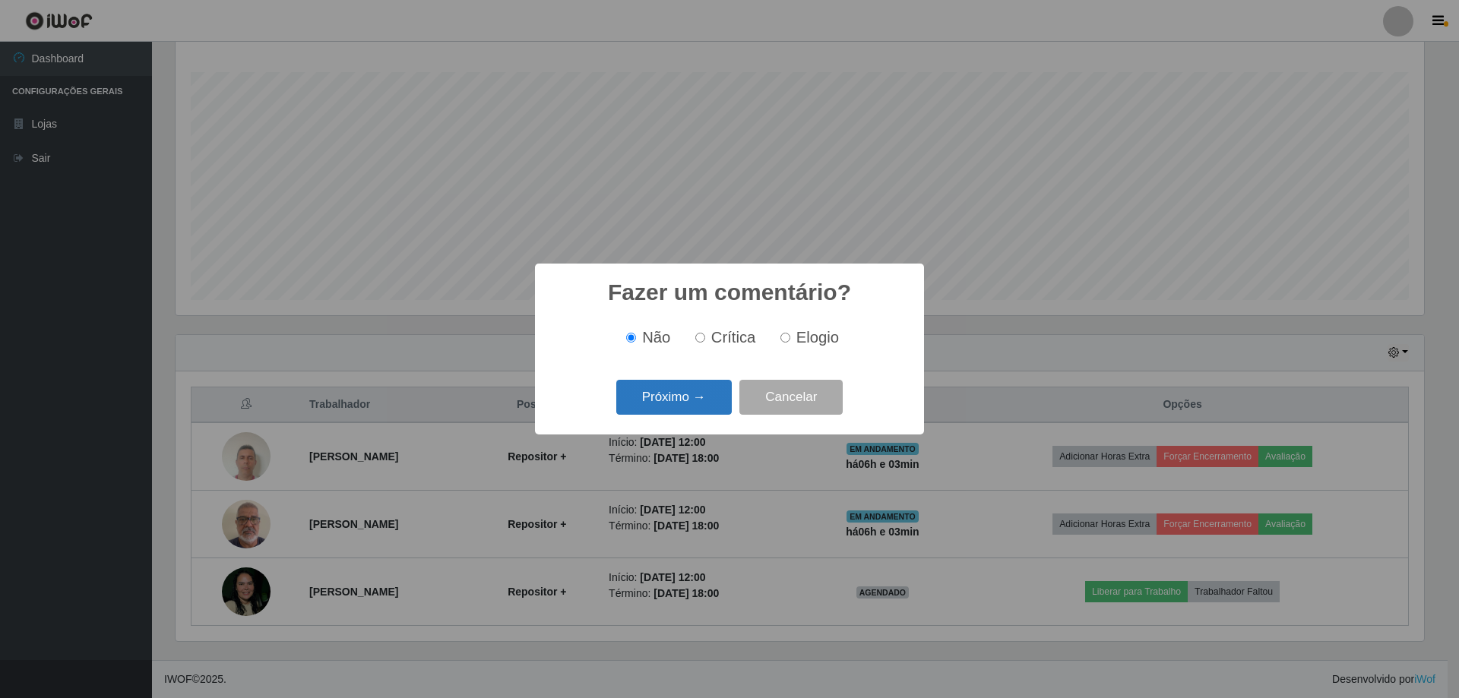
click at [695, 394] on button "Próximo →" at bounding box center [673, 398] width 115 height 36
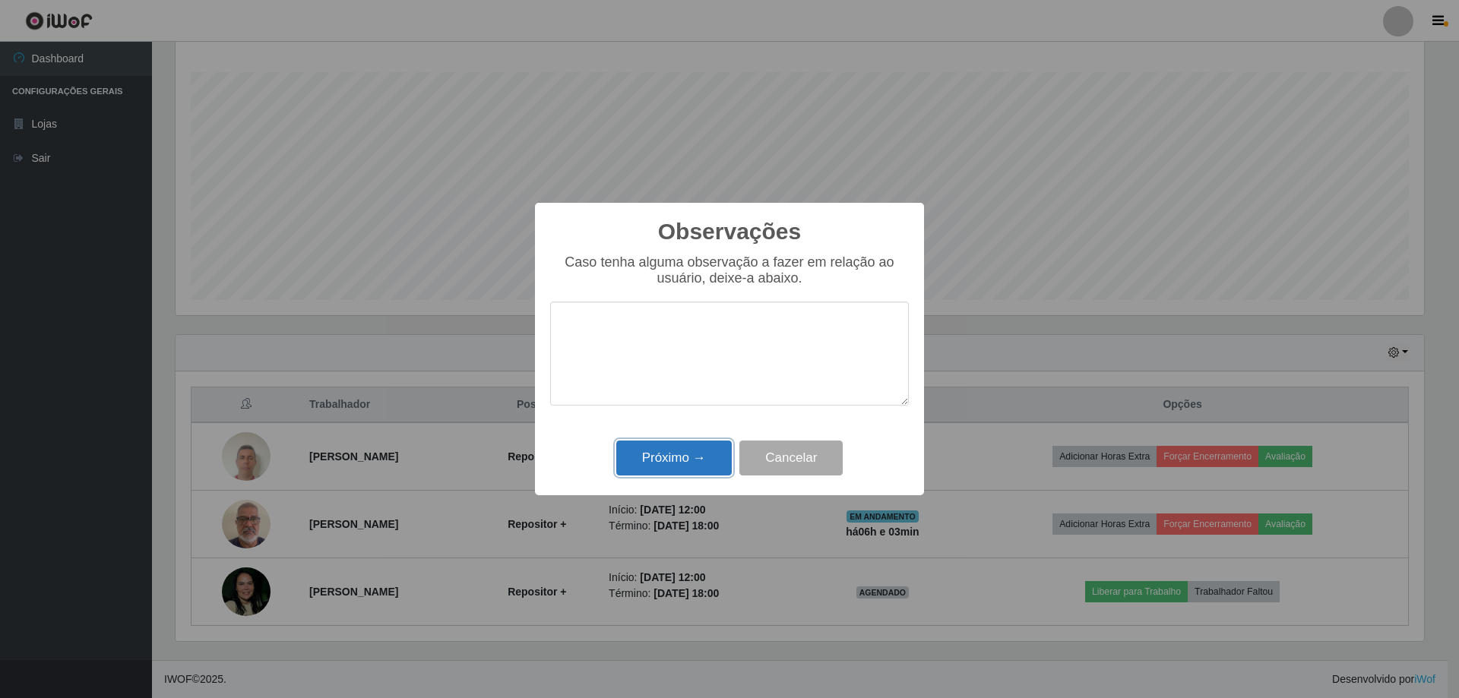
click at [677, 455] on button "Próximo →" at bounding box center [673, 459] width 115 height 36
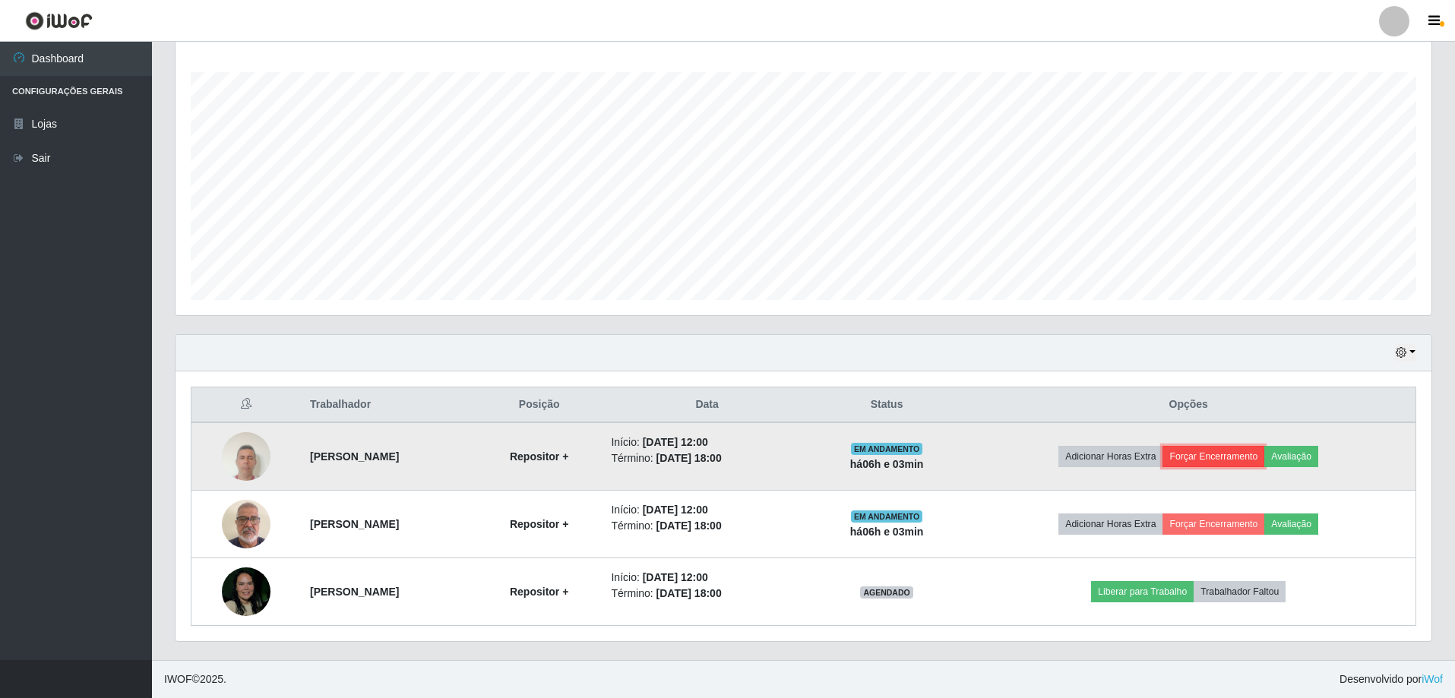
click at [1262, 459] on button "Forçar Encerramento" at bounding box center [1213, 456] width 102 height 21
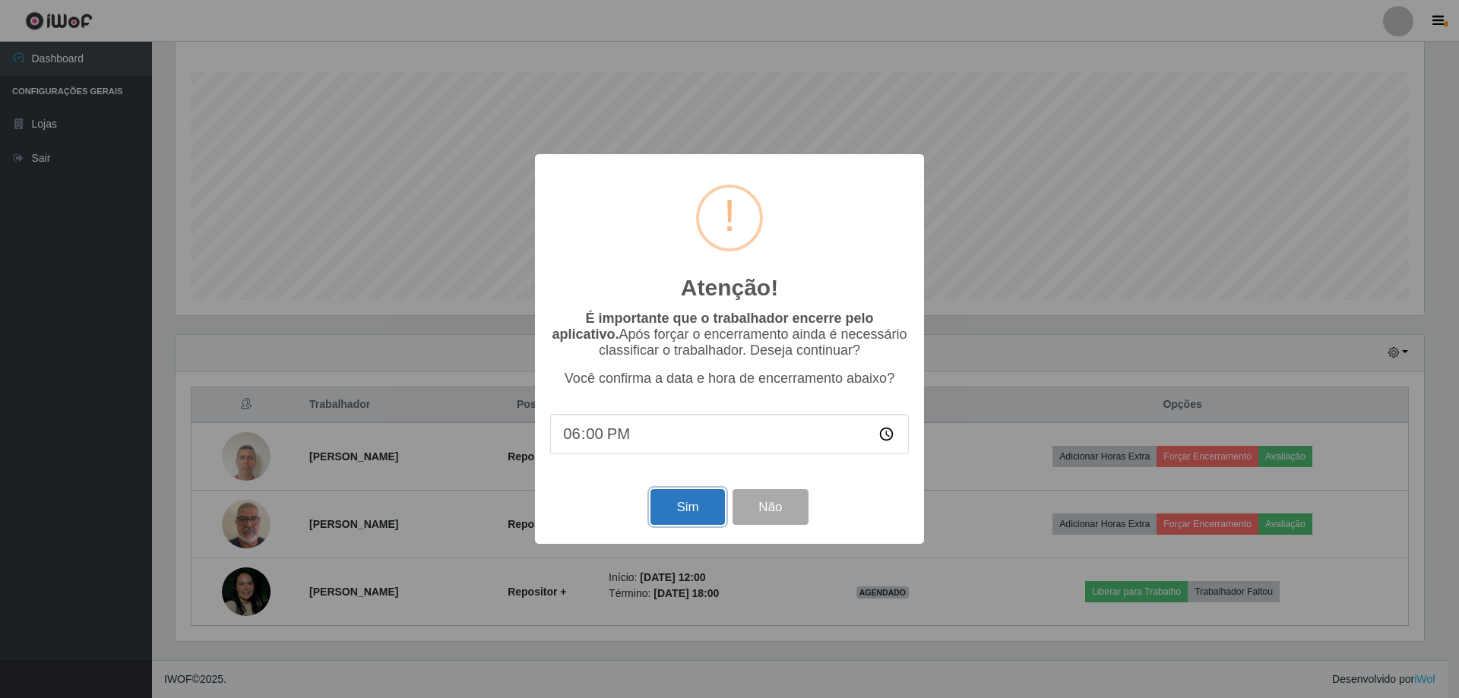
click at [697, 510] on button "Sim" at bounding box center [687, 507] width 74 height 36
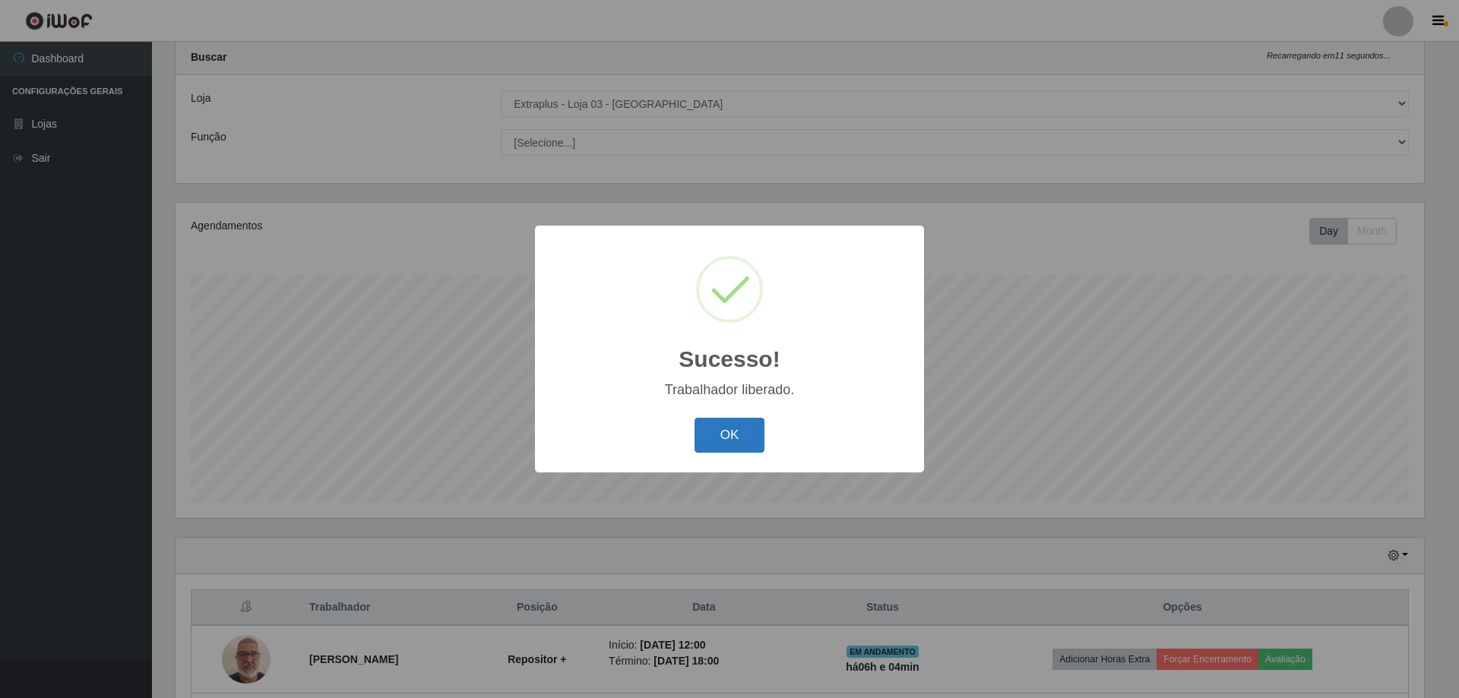
click at [731, 424] on button "OK" at bounding box center [729, 436] width 71 height 36
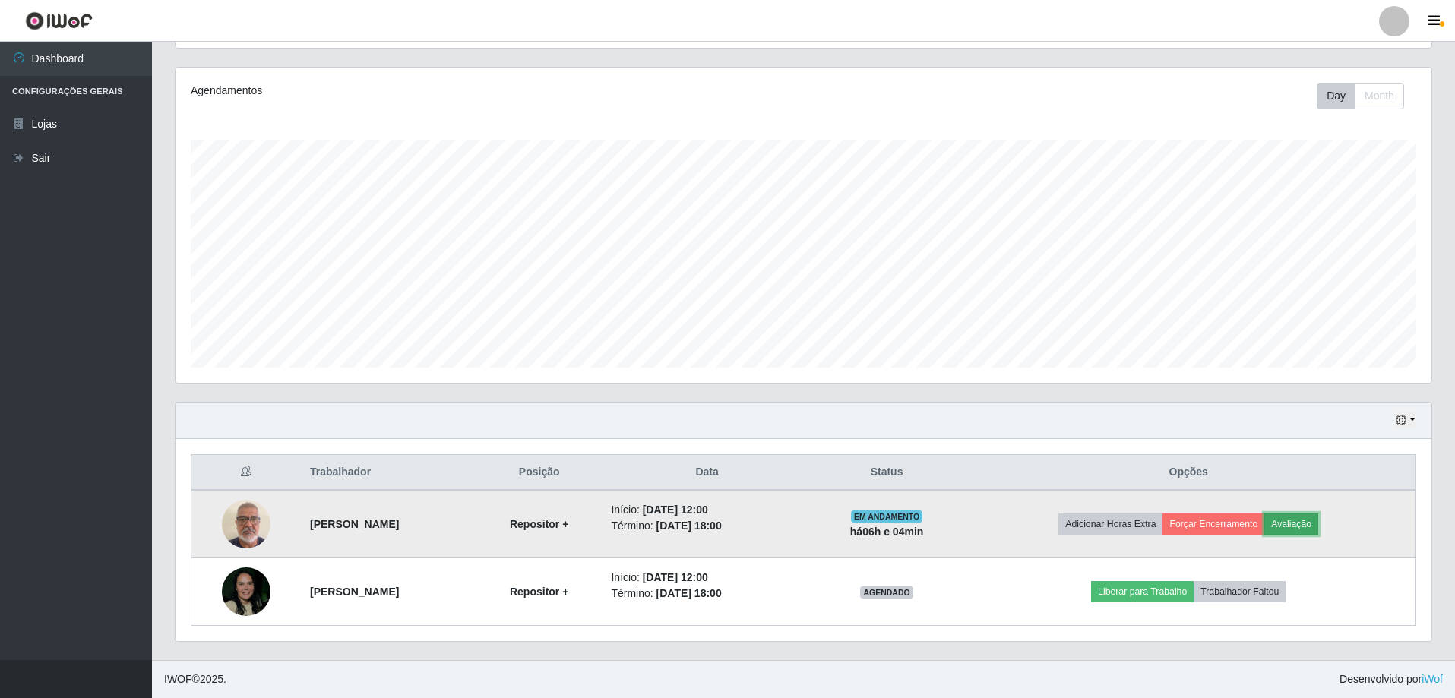
click at [1307, 530] on button "Avaliação" at bounding box center [1291, 524] width 54 height 21
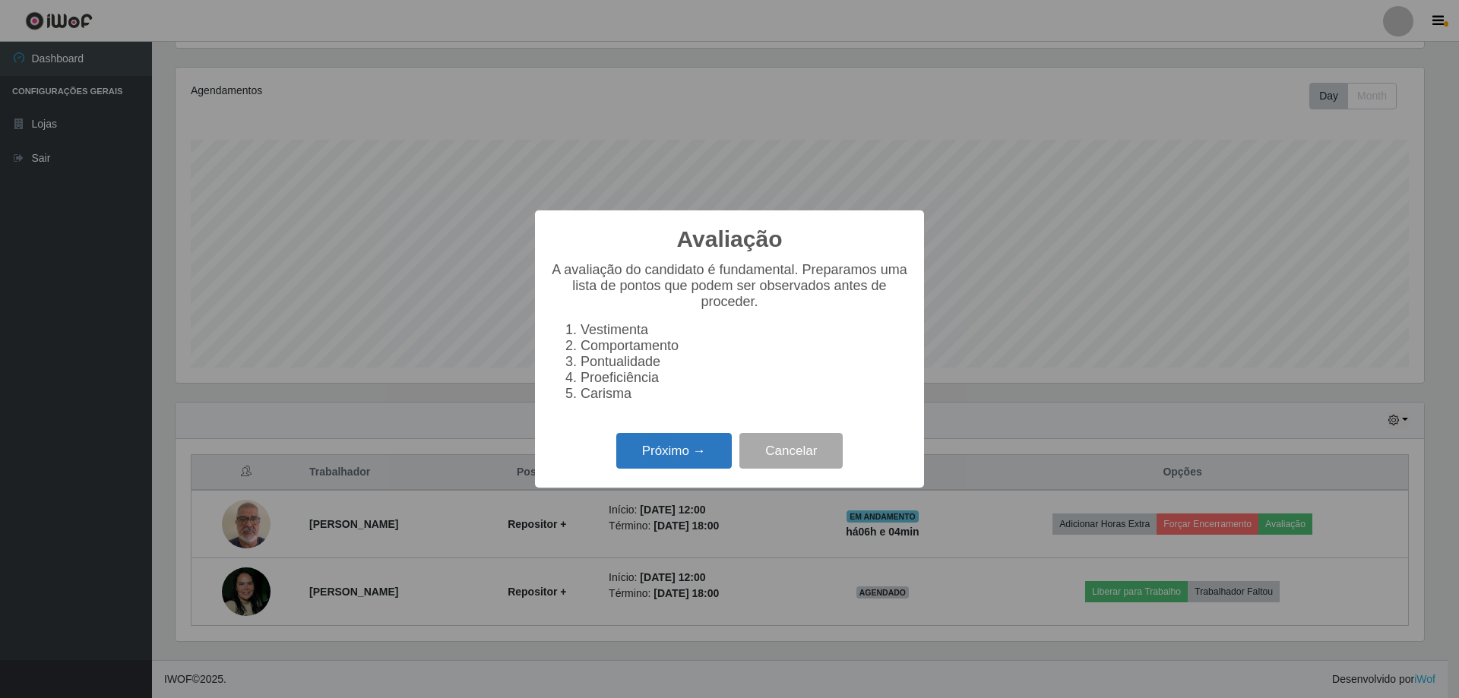
click at [691, 460] on button "Próximo →" at bounding box center [673, 451] width 115 height 36
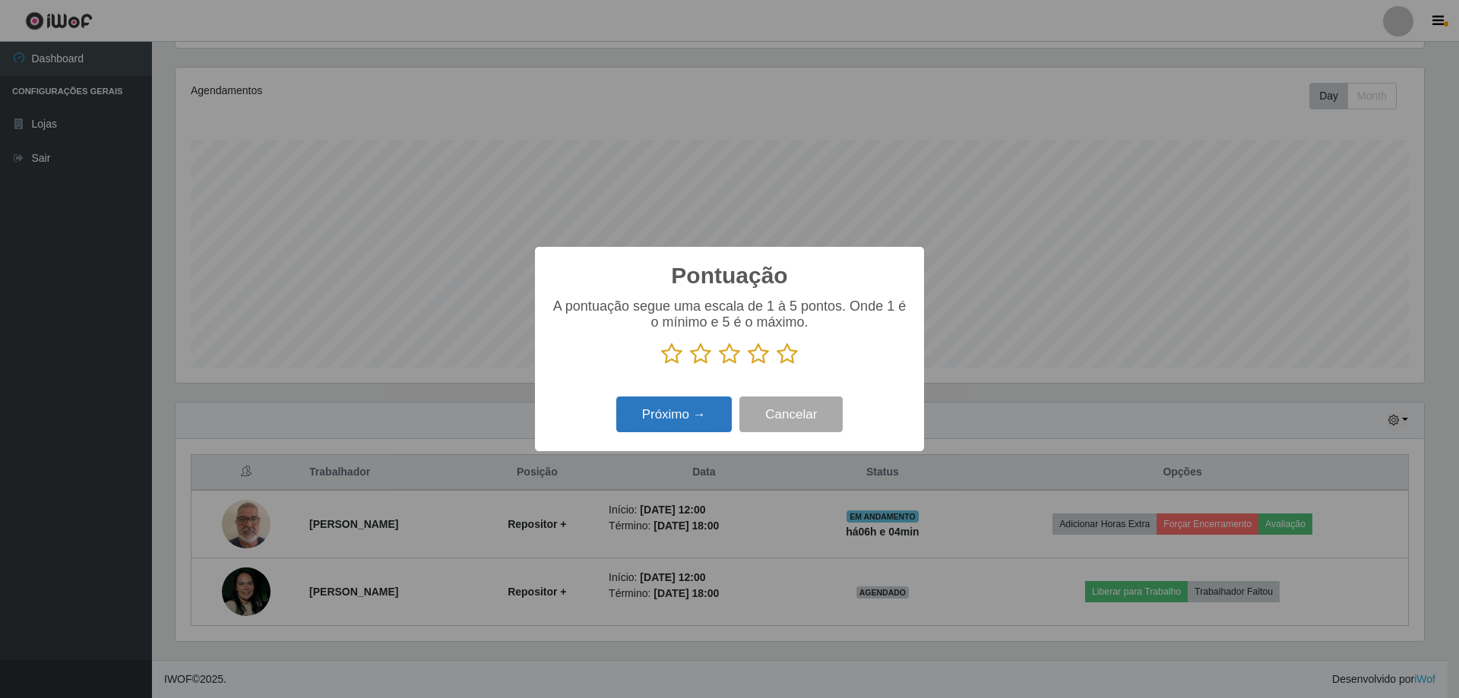
click at [692, 418] on button "Próximo →" at bounding box center [673, 415] width 115 height 36
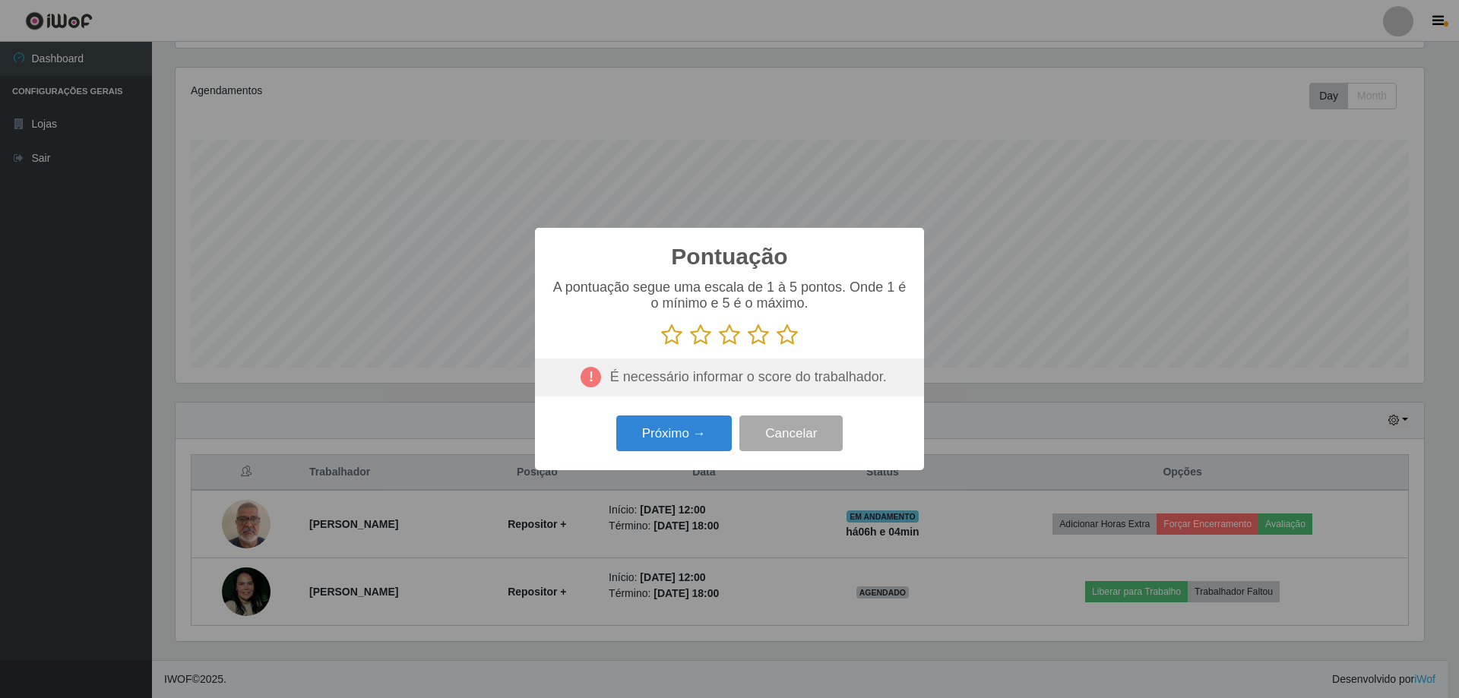
click at [785, 343] on icon at bounding box center [786, 335] width 21 height 23
click at [776, 346] on input "radio" at bounding box center [776, 346] width 0 height 0
click at [703, 435] on button "Próximo →" at bounding box center [673, 434] width 115 height 36
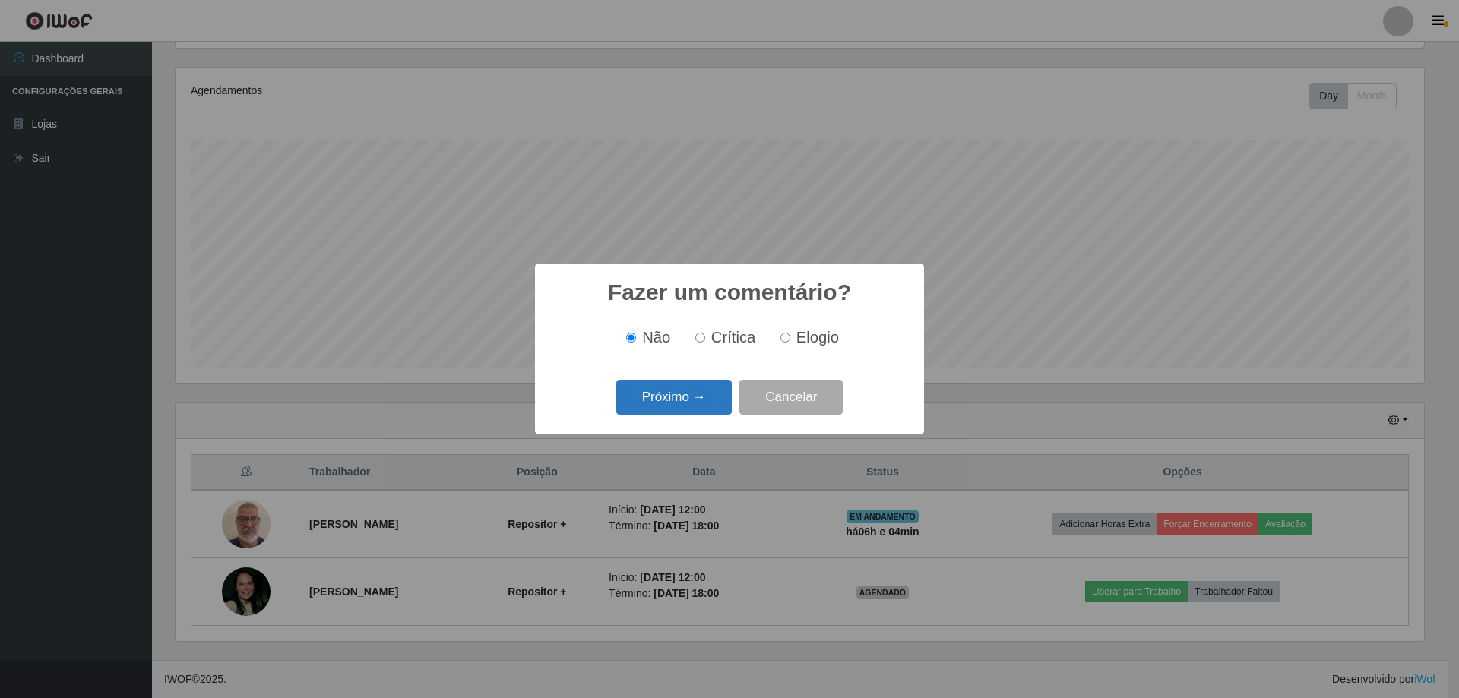
click at [700, 409] on button "Próximo →" at bounding box center [673, 398] width 115 height 36
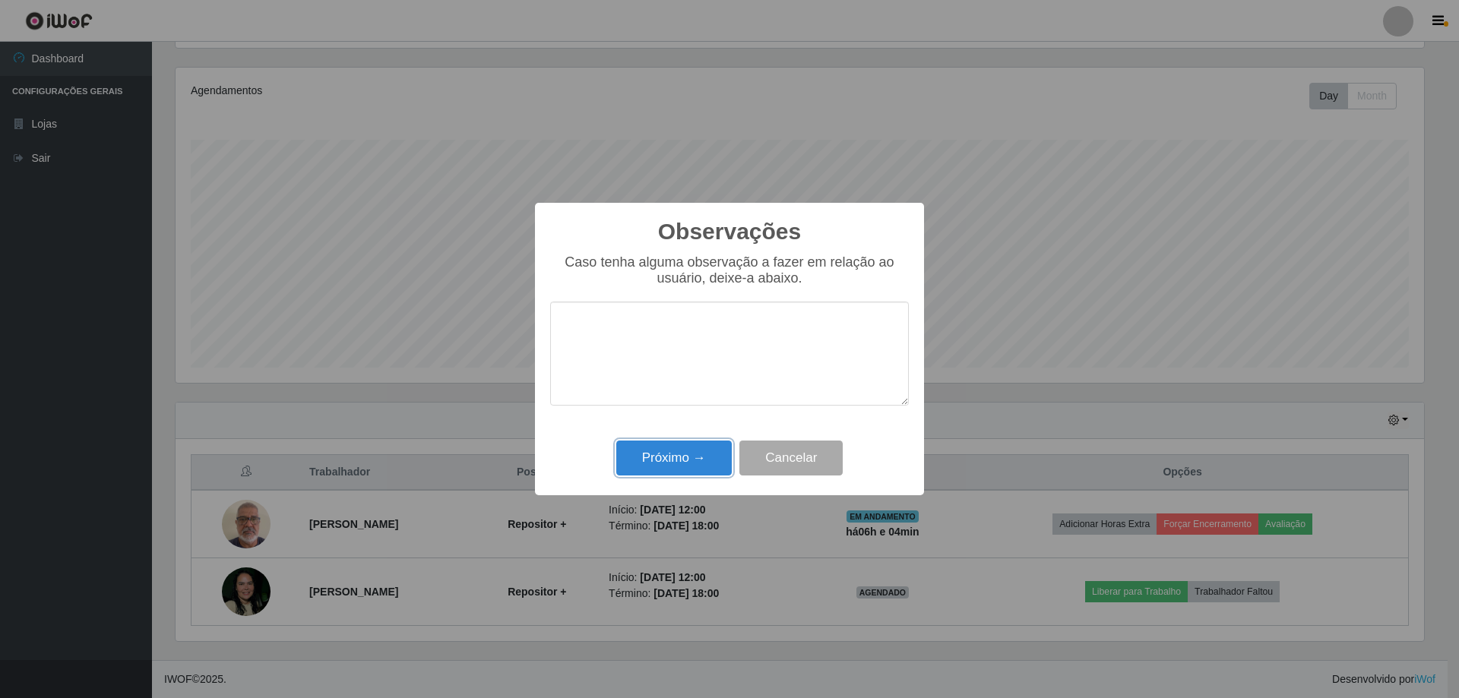
drag, startPoint x: 686, startPoint y: 469, endPoint x: 717, endPoint y: 464, distance: 31.6
click at [691, 473] on button "Próximo →" at bounding box center [673, 459] width 115 height 36
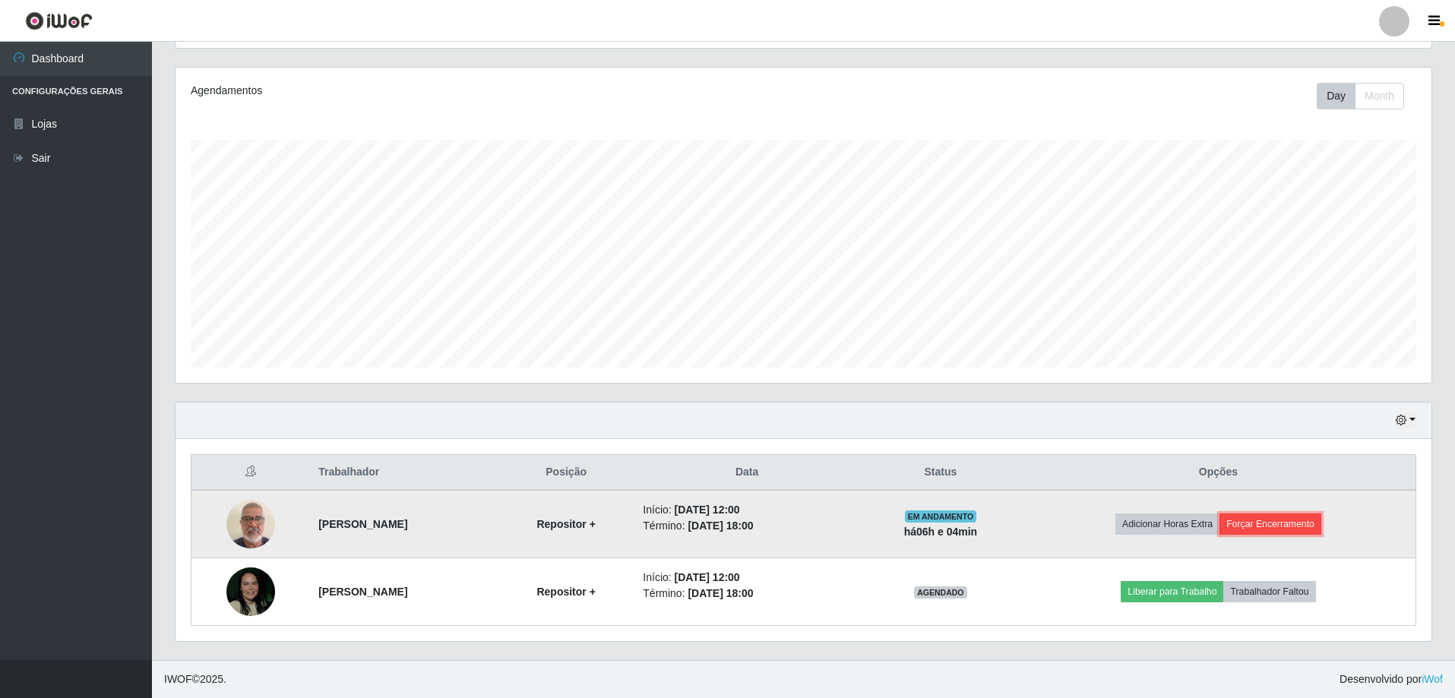
click at [1257, 523] on button "Forçar Encerramento" at bounding box center [1270, 524] width 102 height 21
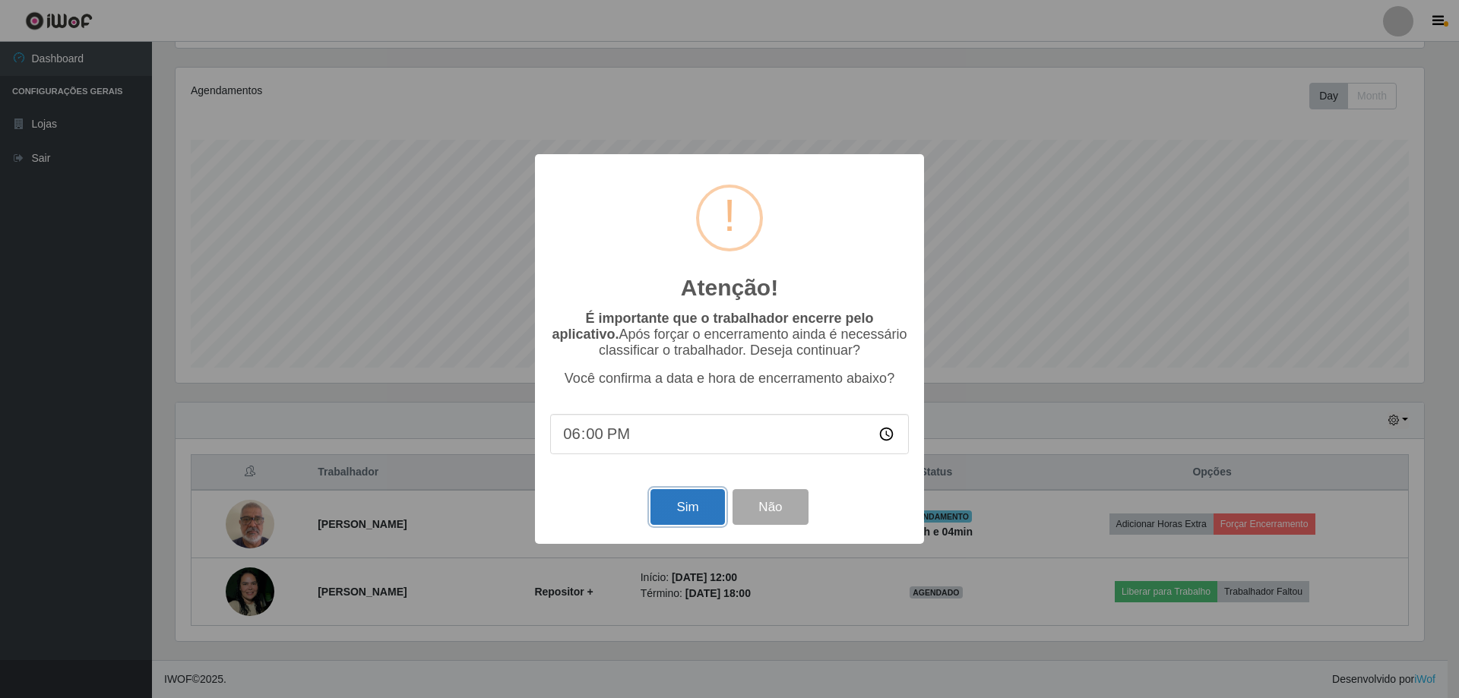
click at [697, 525] on button "Sim" at bounding box center [687, 507] width 74 height 36
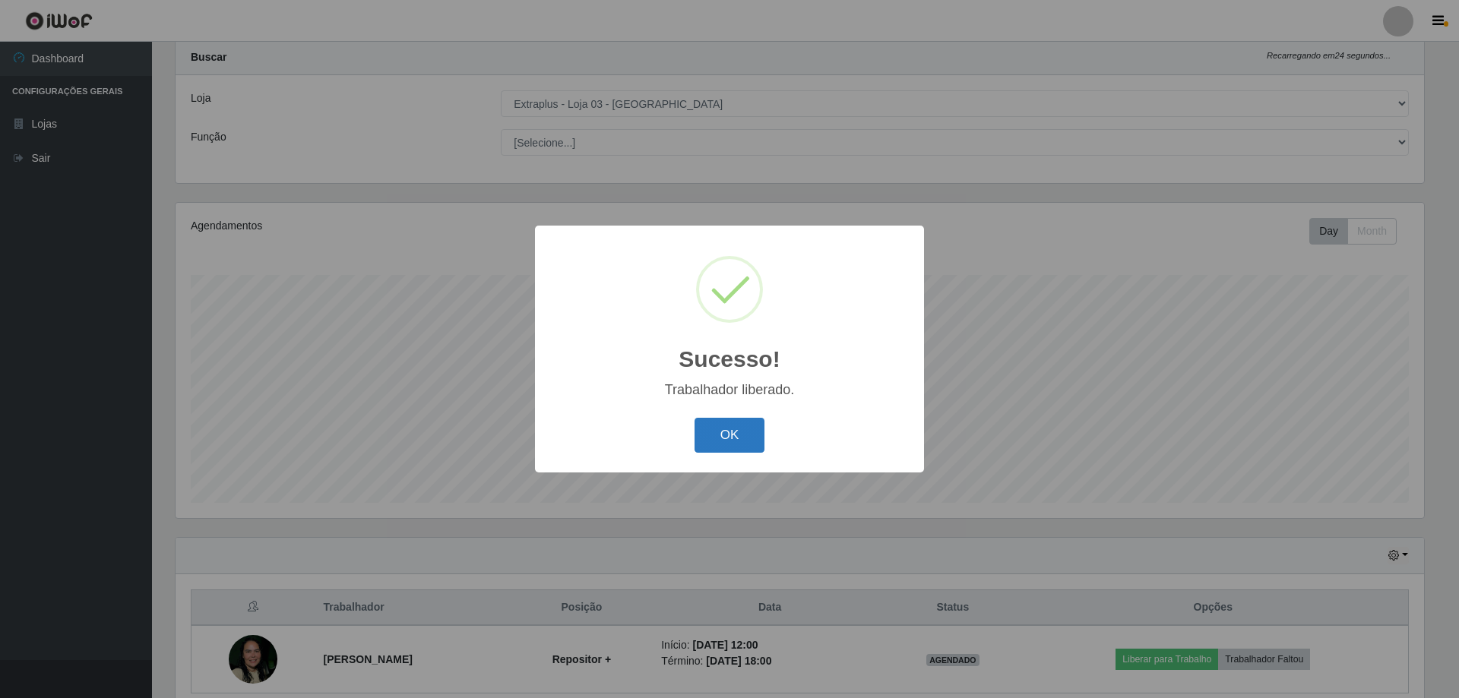
click at [728, 430] on button "OK" at bounding box center [729, 436] width 71 height 36
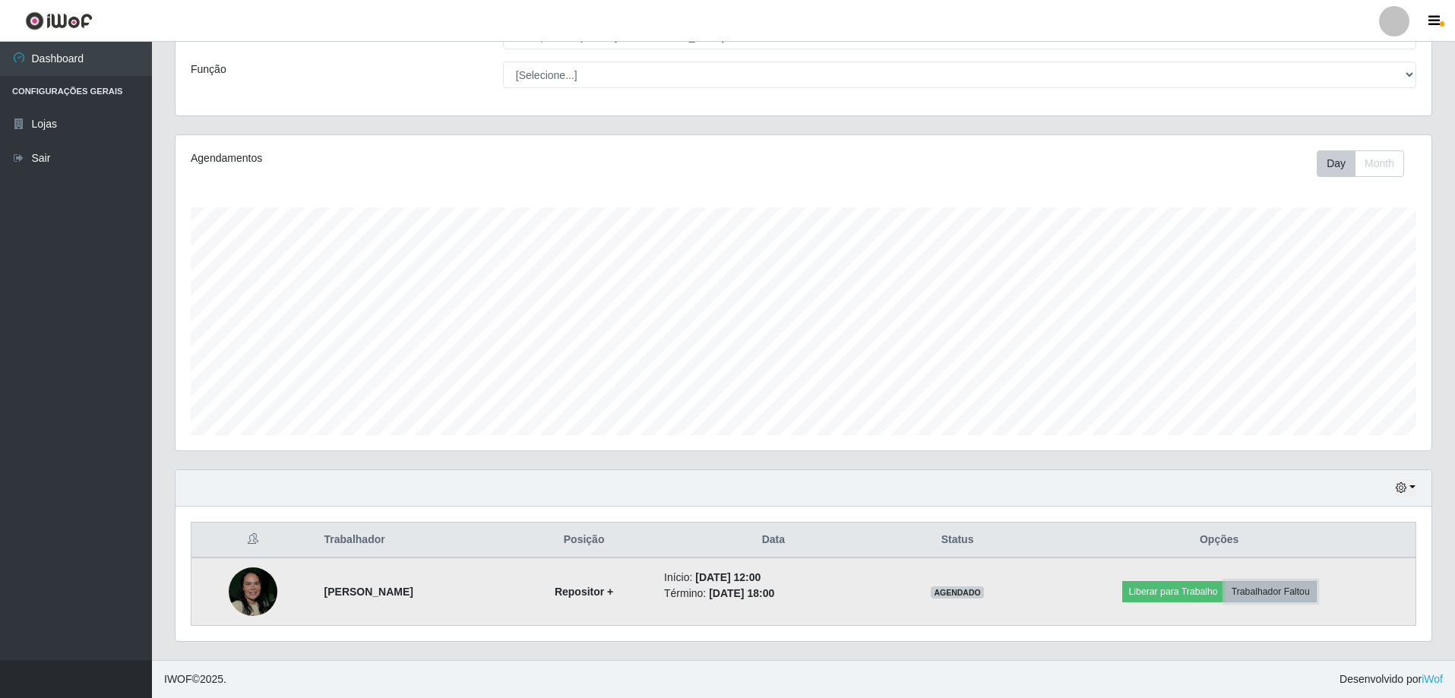
click at [1281, 595] on button "Trabalhador Faltou" at bounding box center [1271, 591] width 92 height 21
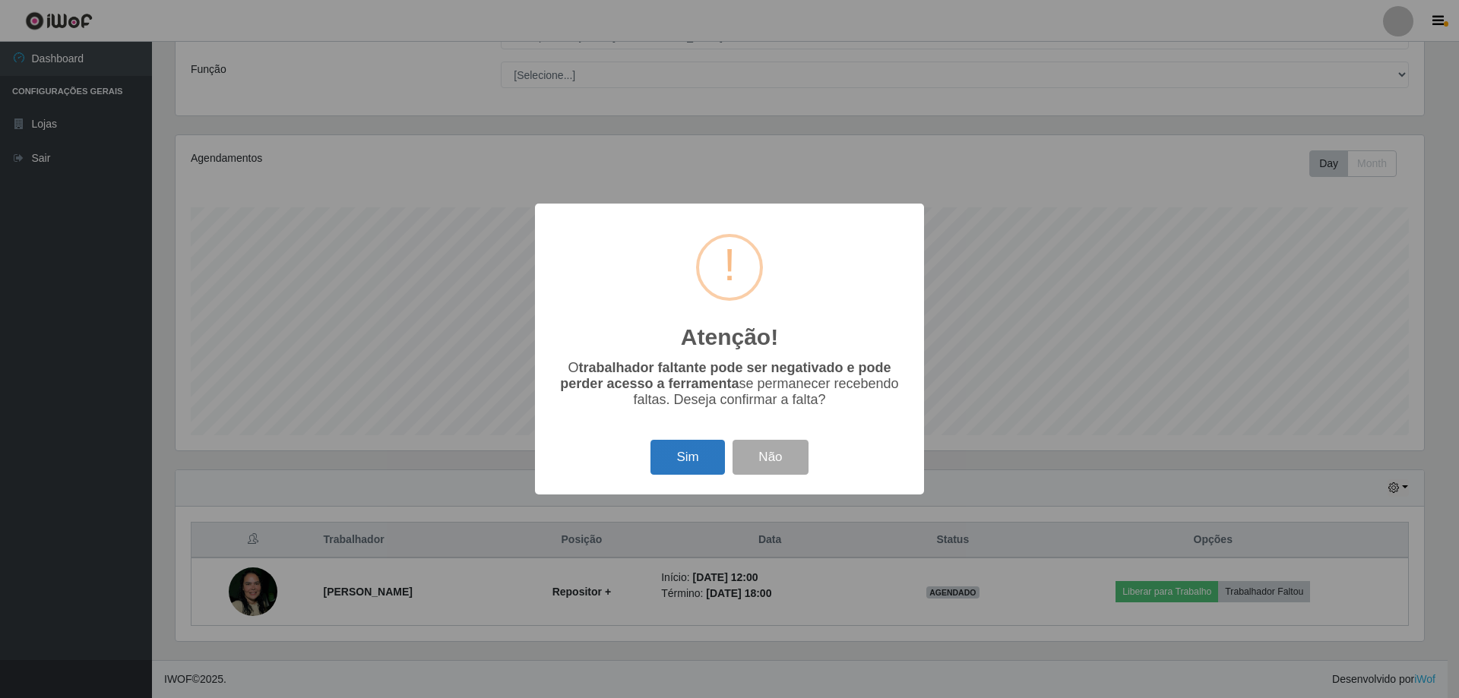
click at [673, 458] on button "Sim" at bounding box center [687, 458] width 74 height 36
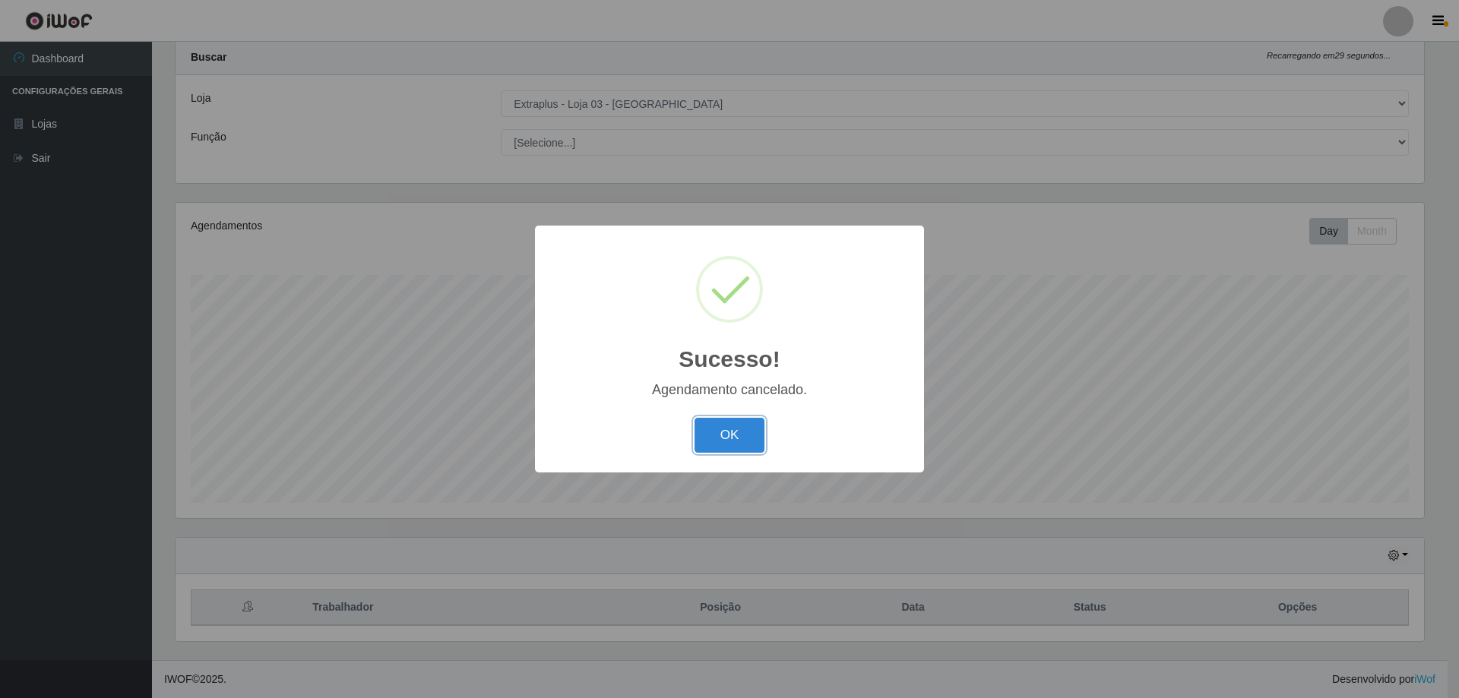
click at [725, 430] on button "OK" at bounding box center [729, 436] width 71 height 36
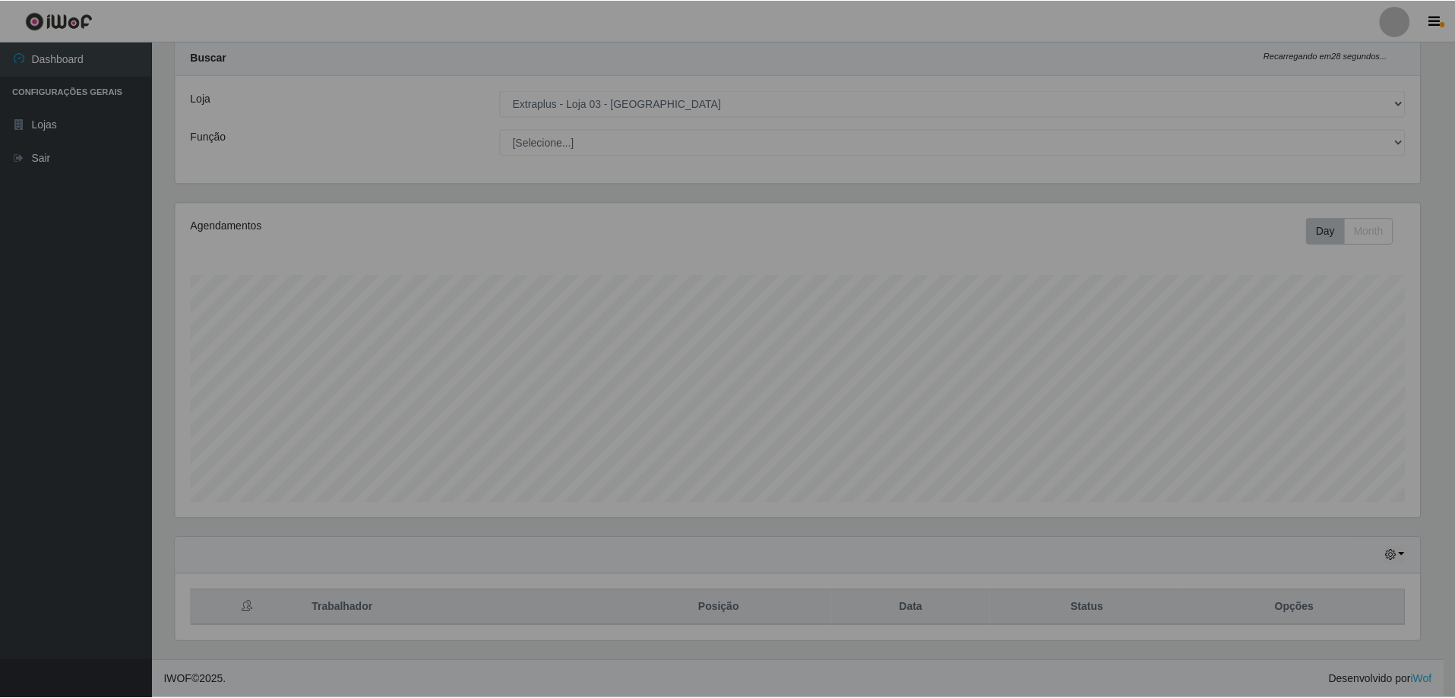
scroll to position [315, 1256]
